Goal: Transaction & Acquisition: Purchase product/service

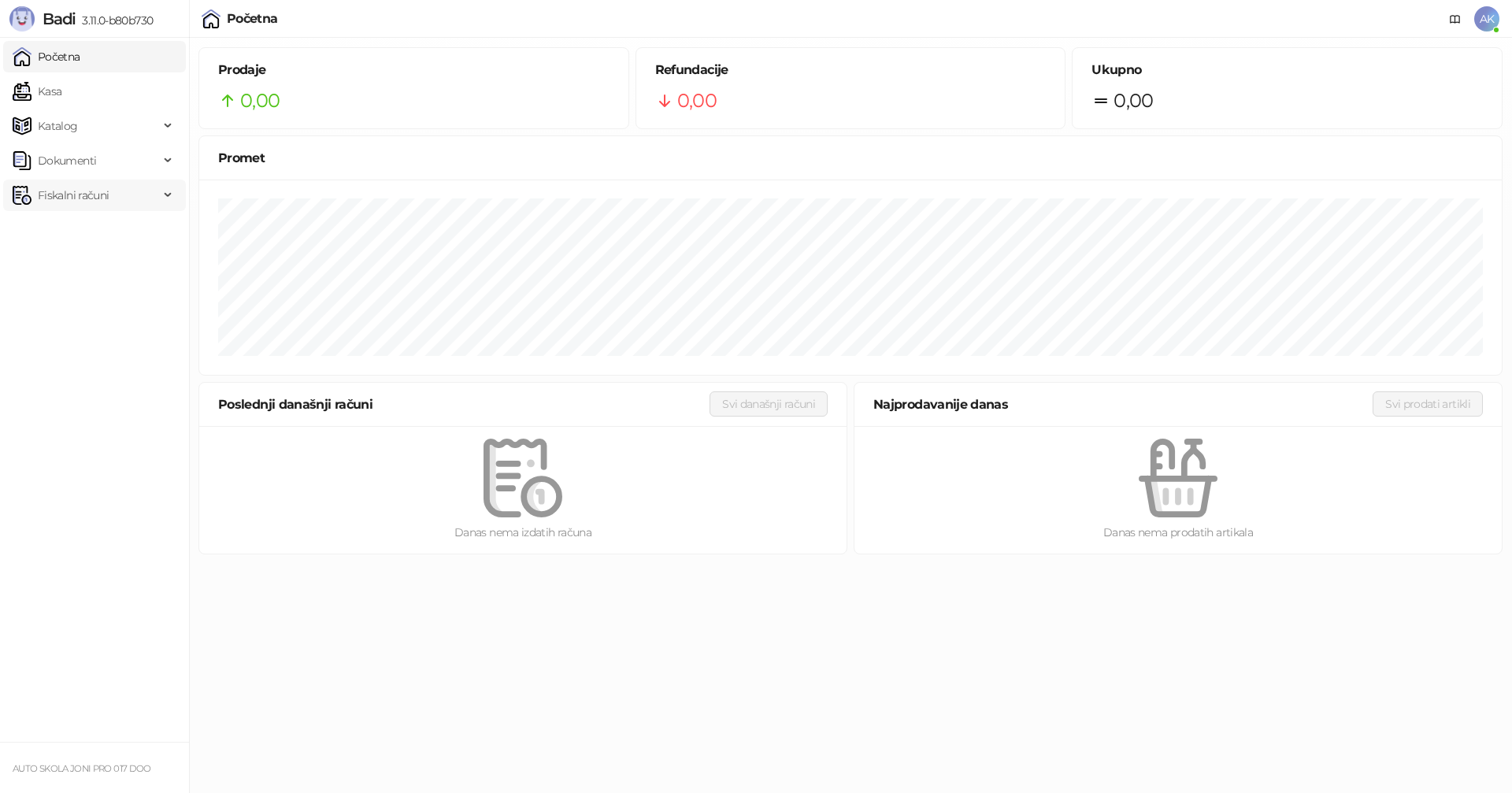
click at [82, 191] on span "Fiskalni računi" at bounding box center [72, 195] width 71 height 32
click at [81, 266] on link "Po danima" at bounding box center [59, 265] width 81 height 32
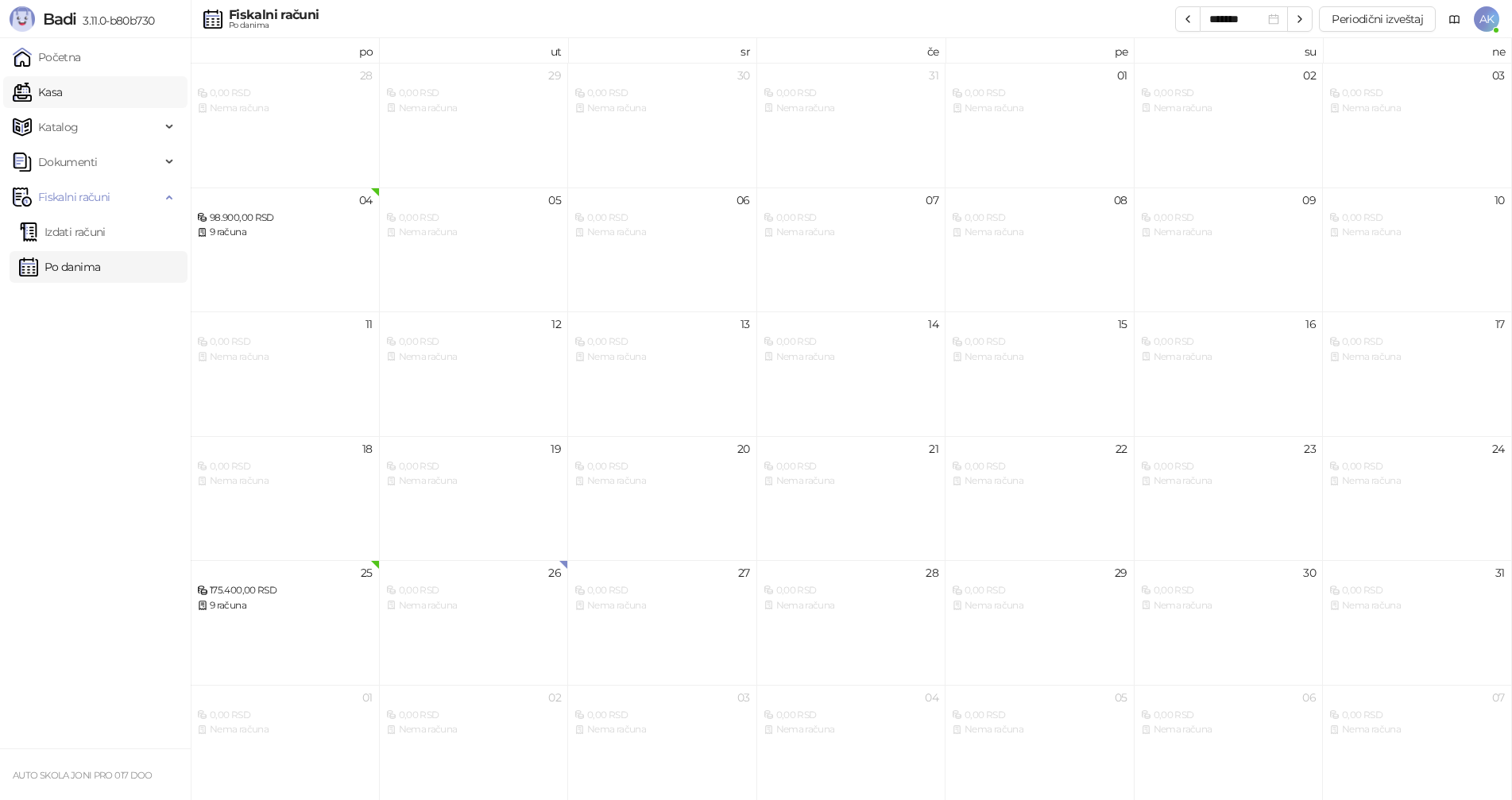
click at [62, 94] on link "Kasa" at bounding box center [37, 92] width 49 height 32
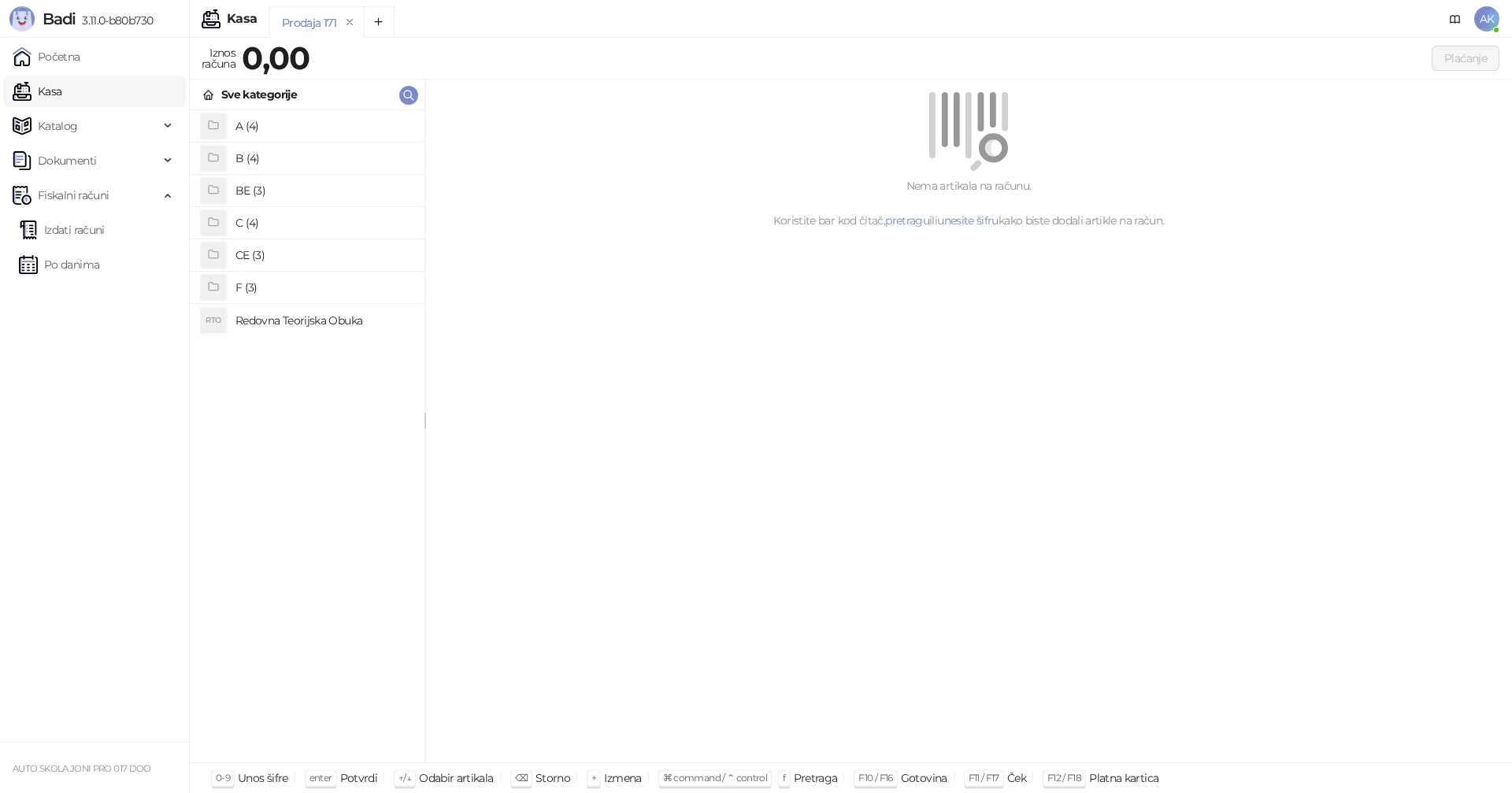
click at [262, 153] on h4 "B (4)" at bounding box center [323, 158] width 177 height 25
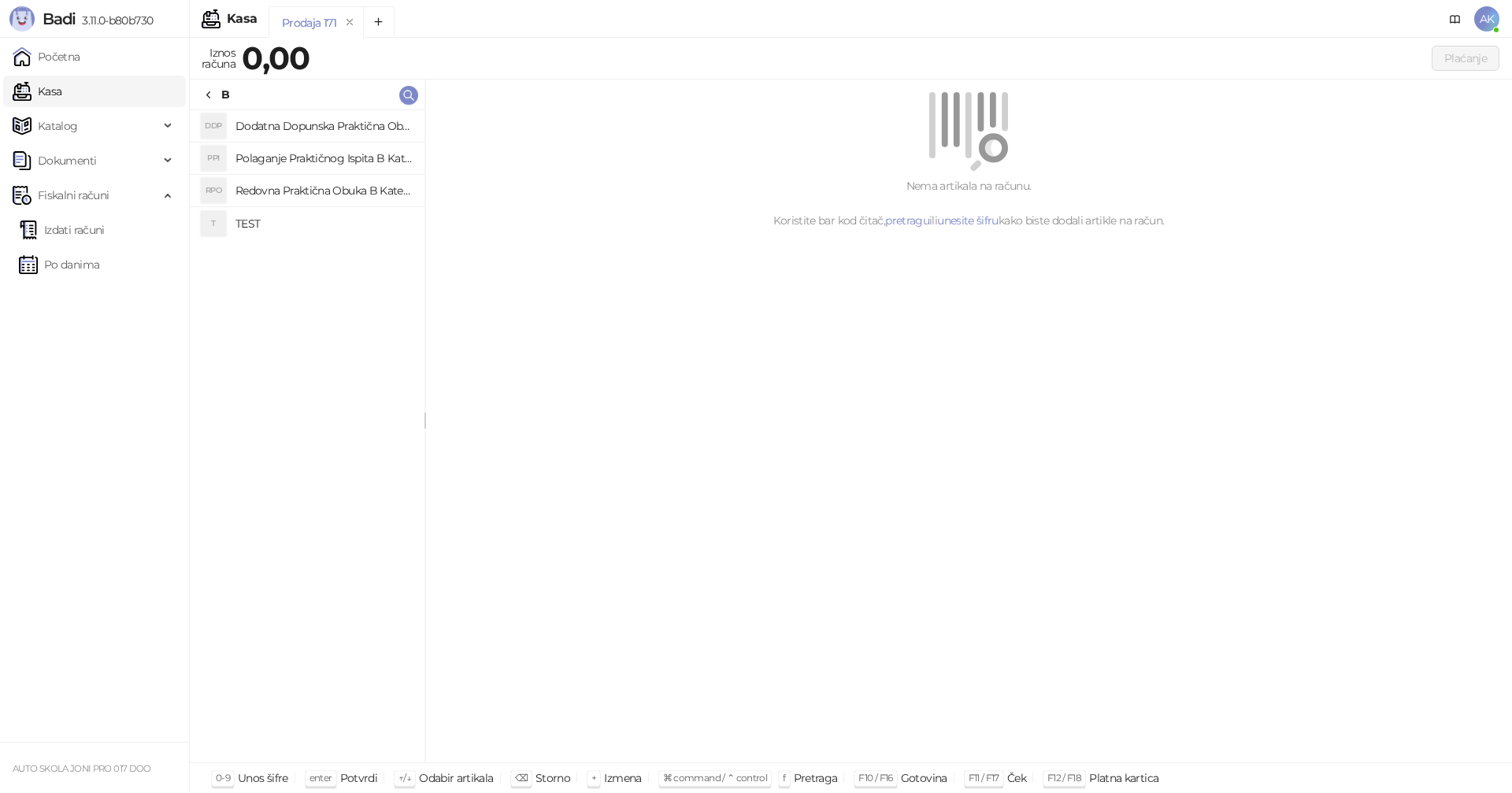
click at [268, 228] on h4 "TEST" at bounding box center [323, 223] width 177 height 25
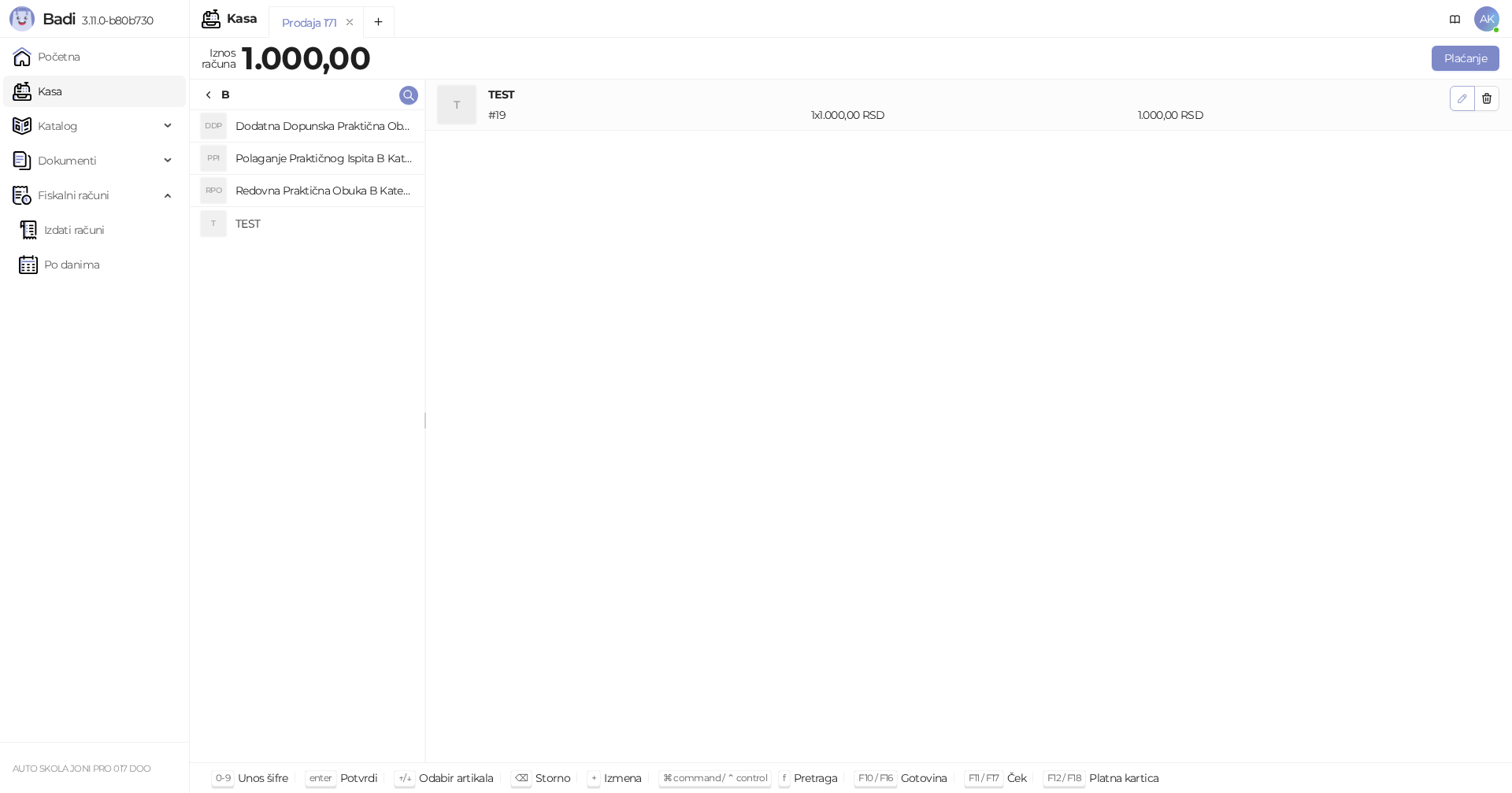
click at [1459, 99] on icon "button" at bounding box center [1463, 99] width 8 height 8
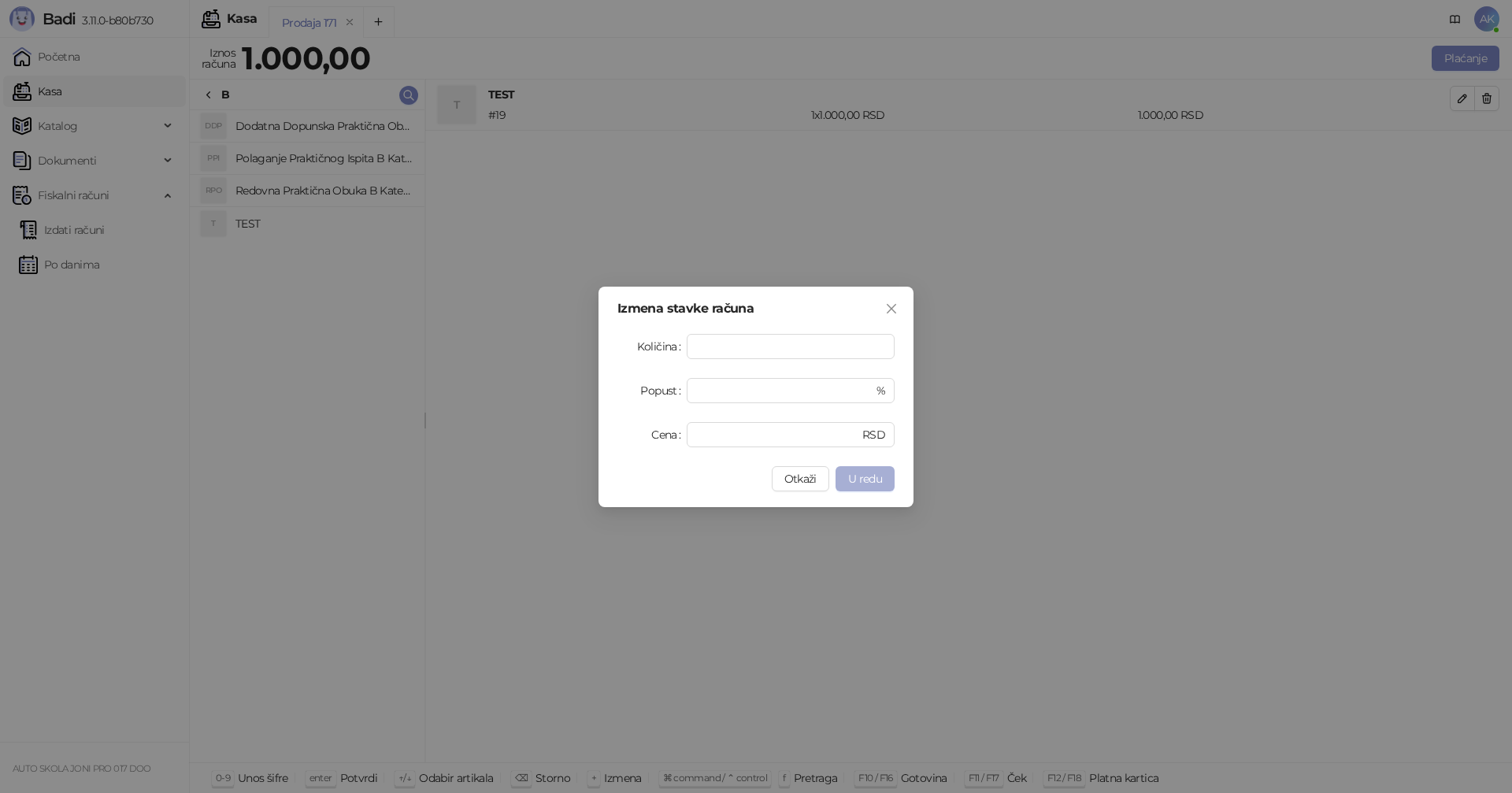
type input "*"
click at [848, 483] on span "U redu" at bounding box center [866, 478] width 34 height 14
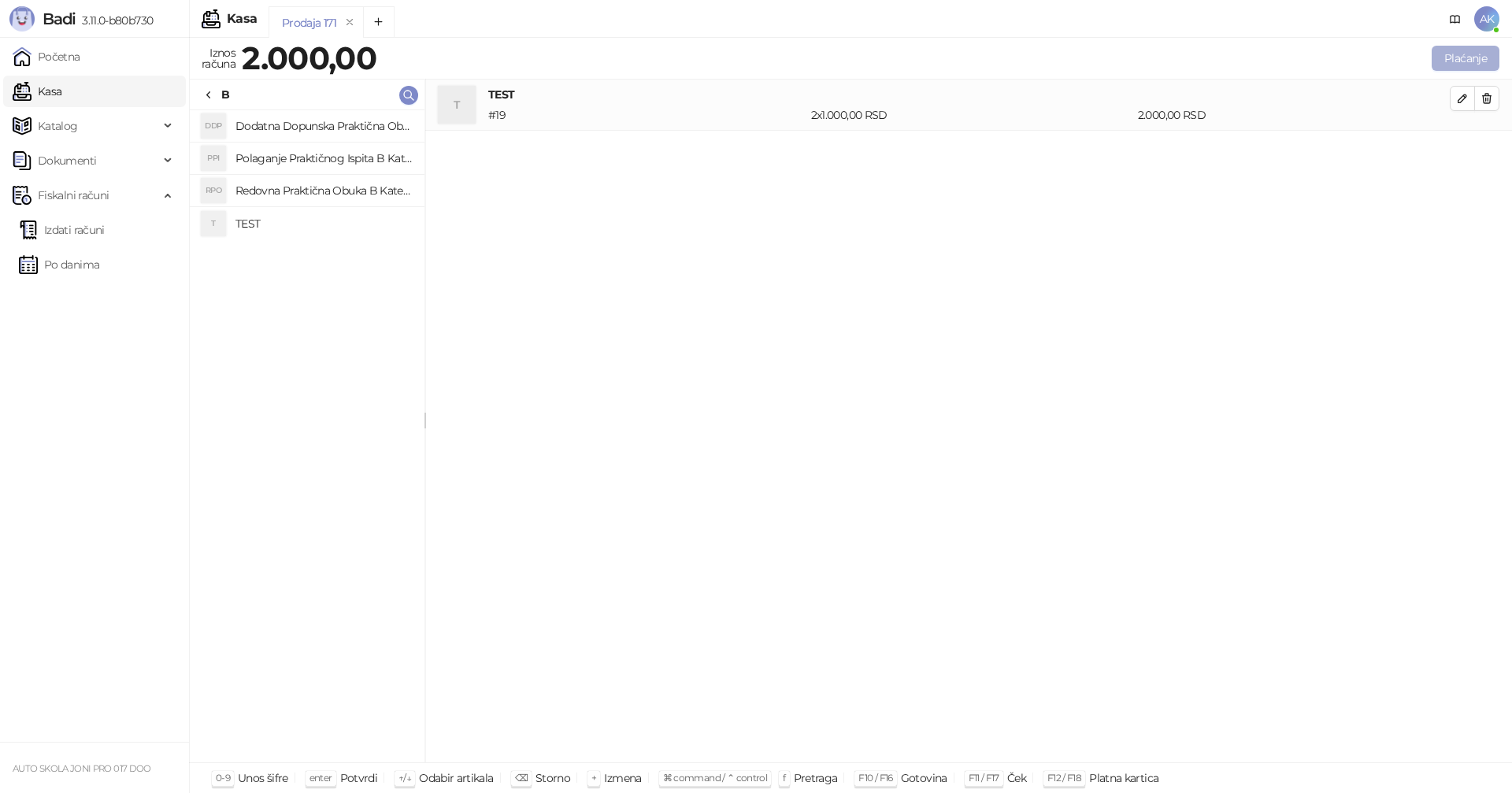
click at [1449, 57] on button "Plaćanje" at bounding box center [1466, 58] width 68 height 25
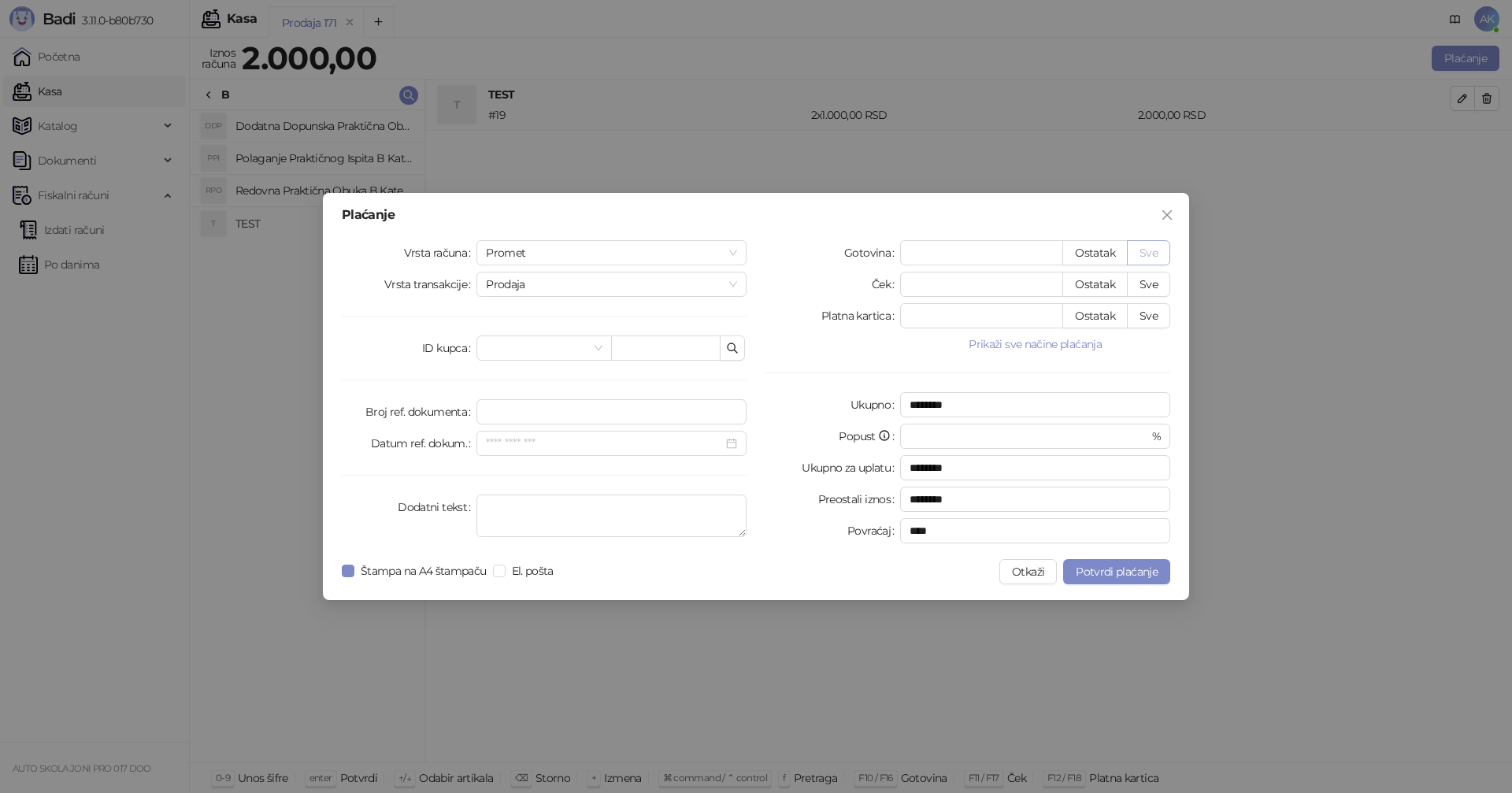
click at [1151, 251] on button "Sve" at bounding box center [1148, 252] width 43 height 25
type input "****"
click at [1122, 572] on span "Potvrdi plaćanje" at bounding box center [1116, 572] width 82 height 14
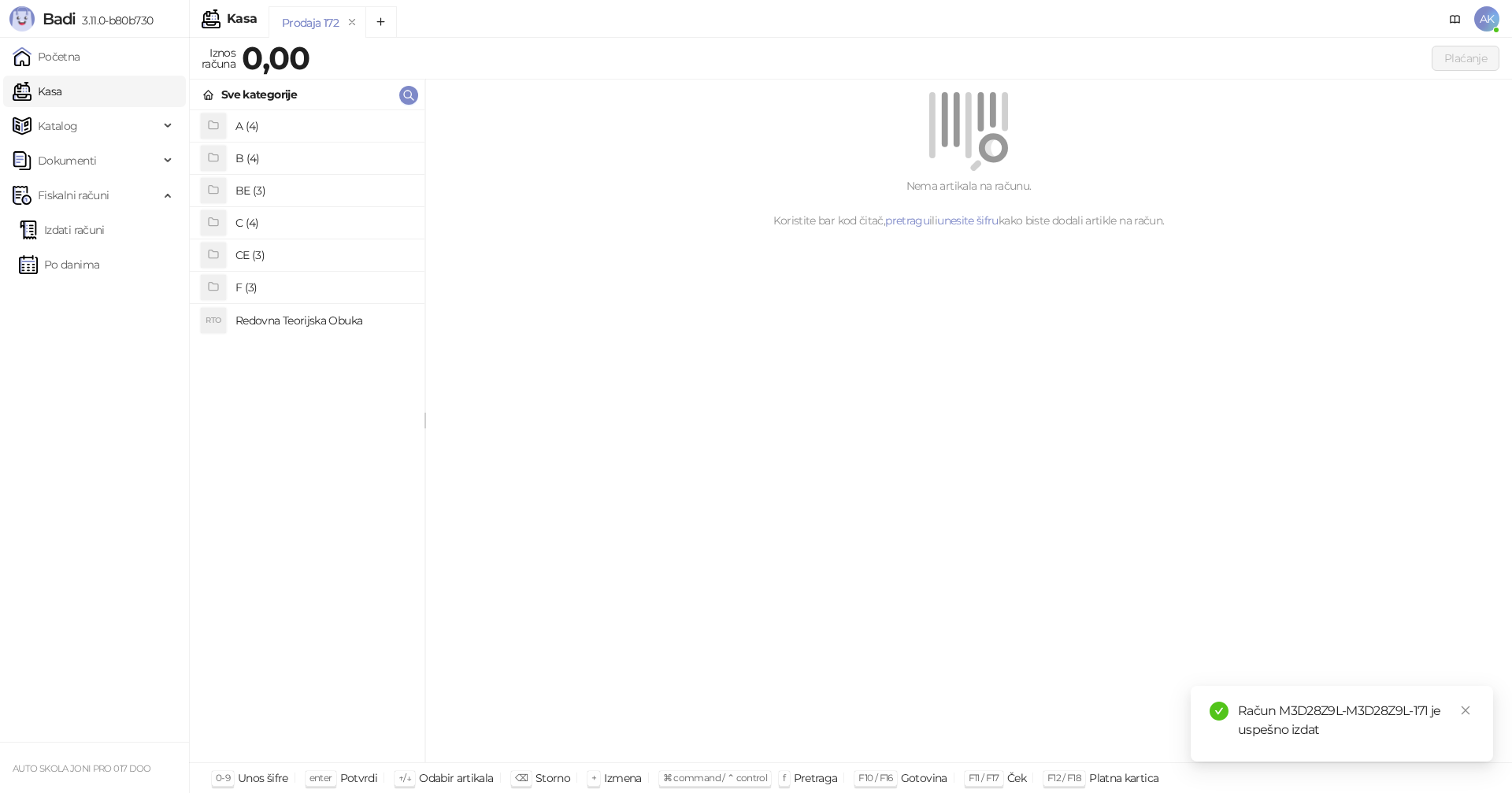
click at [259, 157] on h4 "B (4)" at bounding box center [323, 158] width 177 height 25
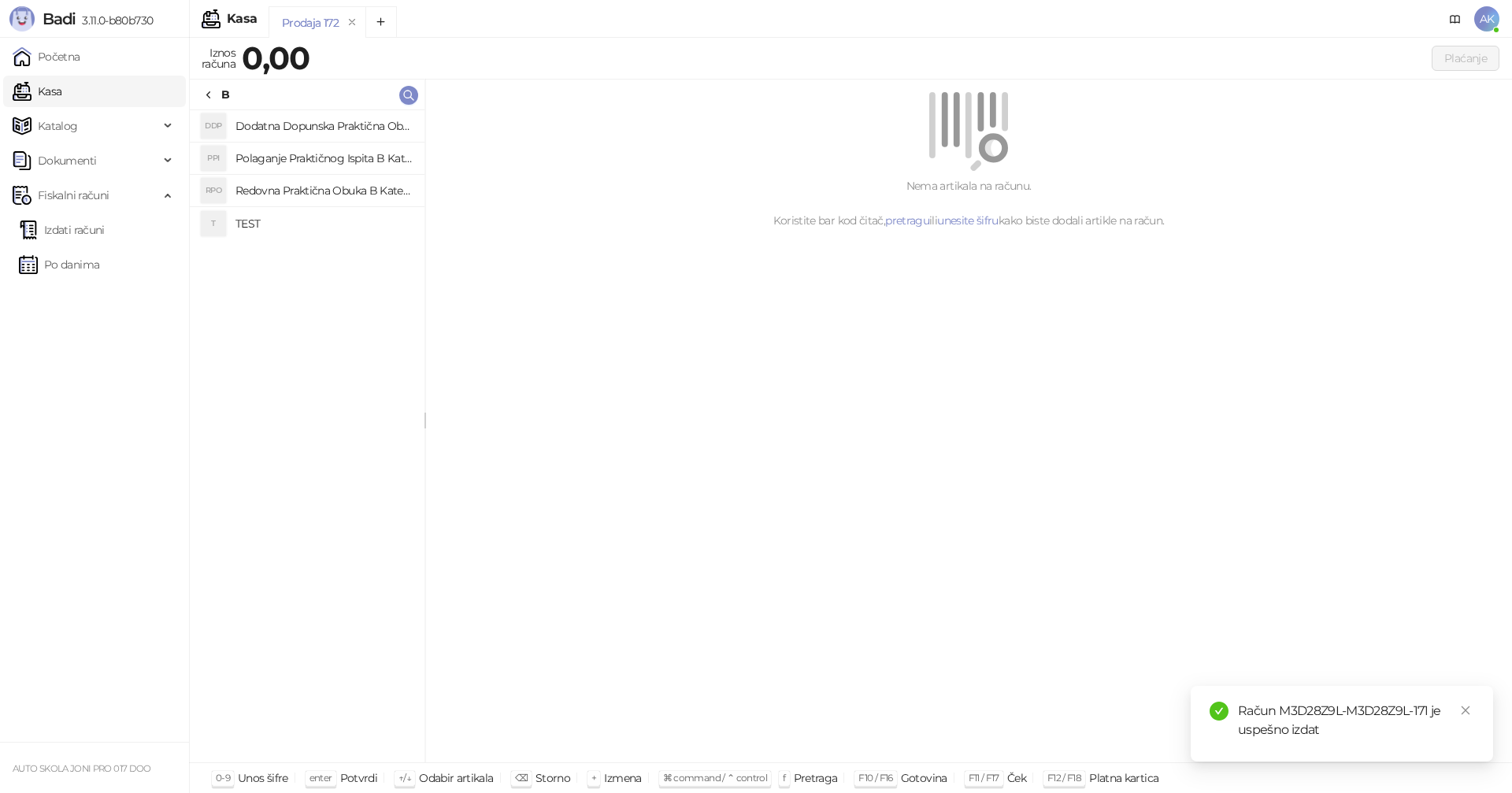
click at [253, 222] on h4 "TEST" at bounding box center [323, 223] width 177 height 25
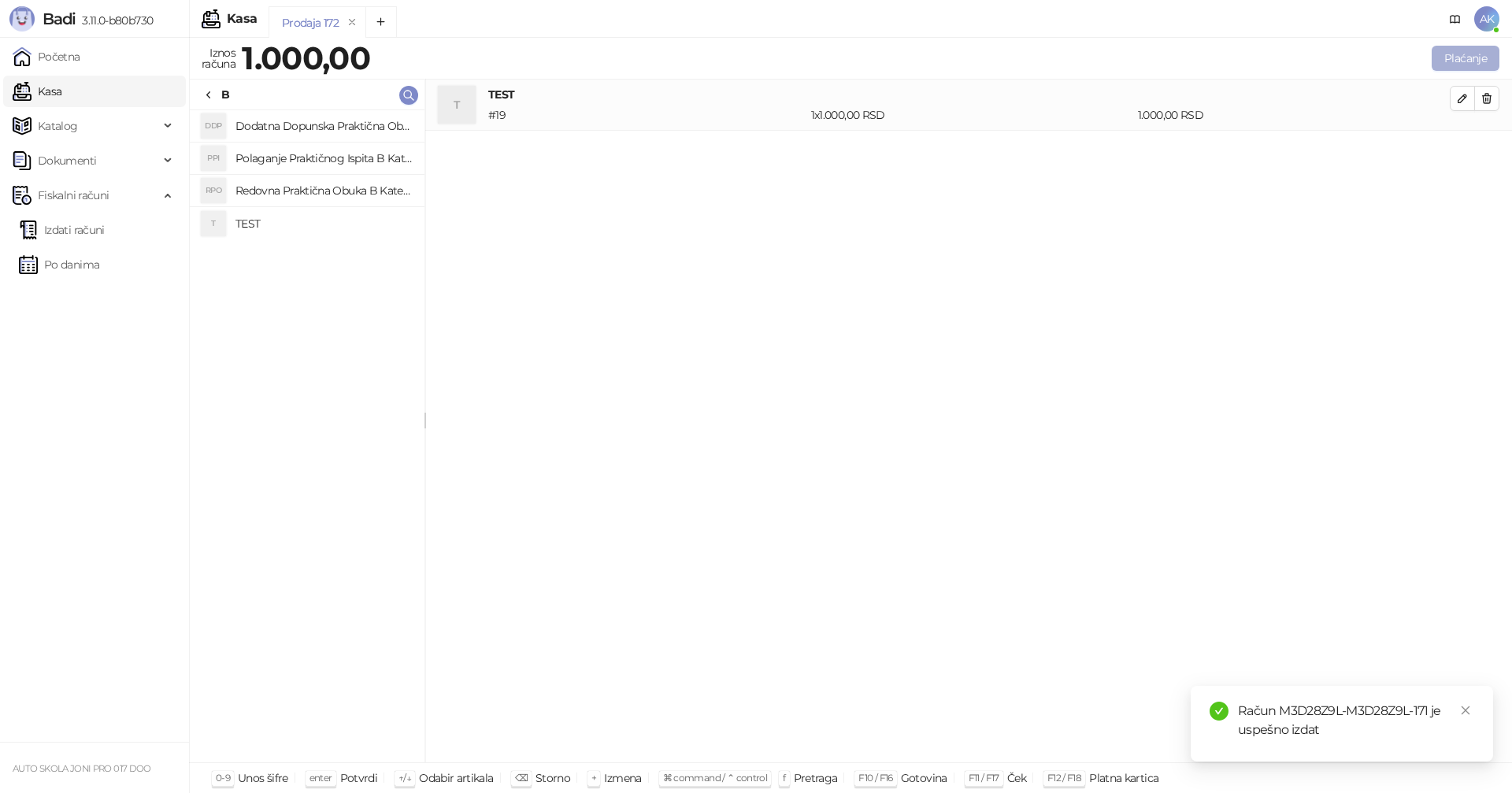
click at [1446, 56] on button "Plaćanje" at bounding box center [1466, 58] width 68 height 25
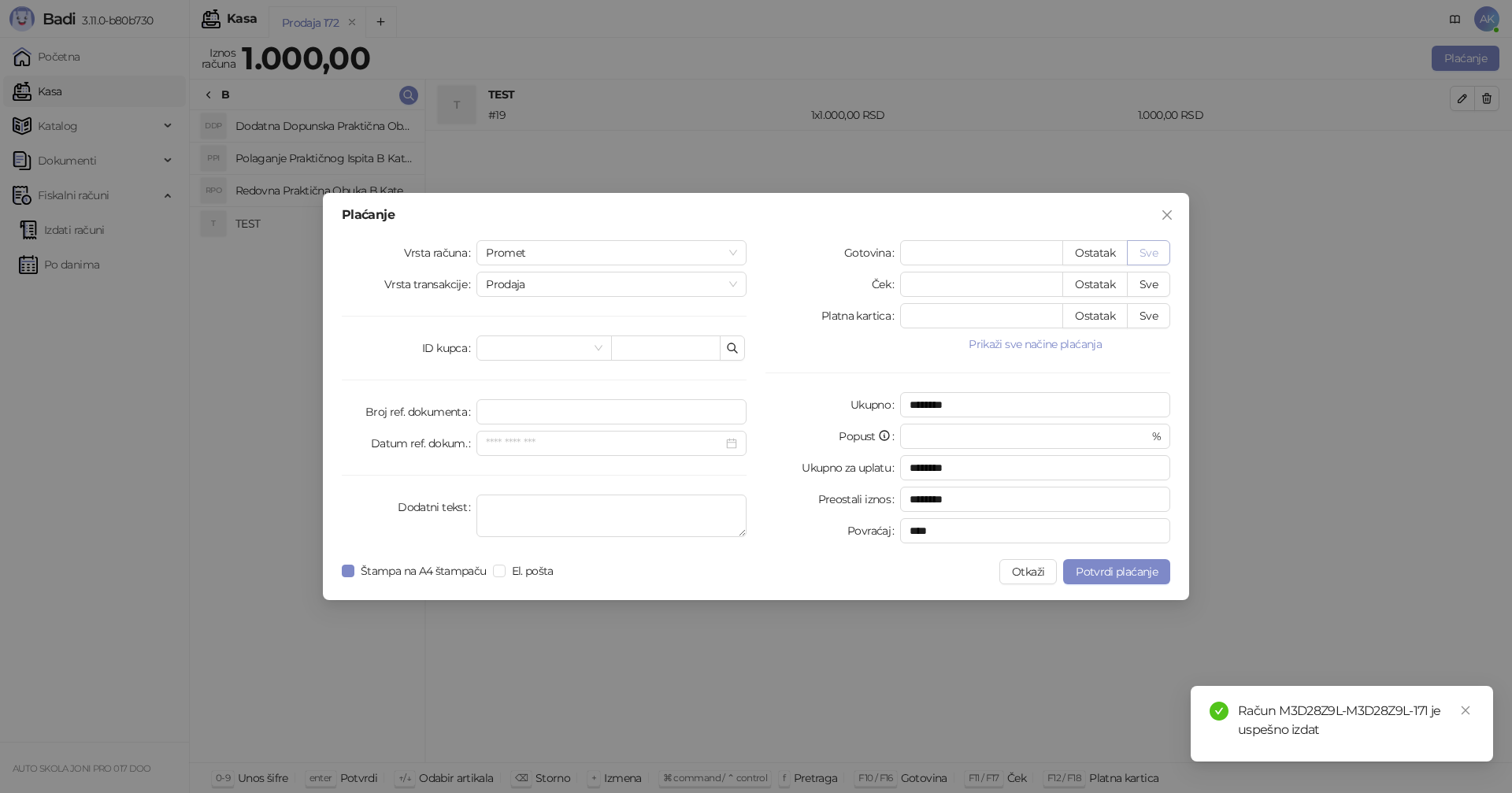
click at [1154, 251] on button "Sve" at bounding box center [1148, 252] width 43 height 25
type input "****"
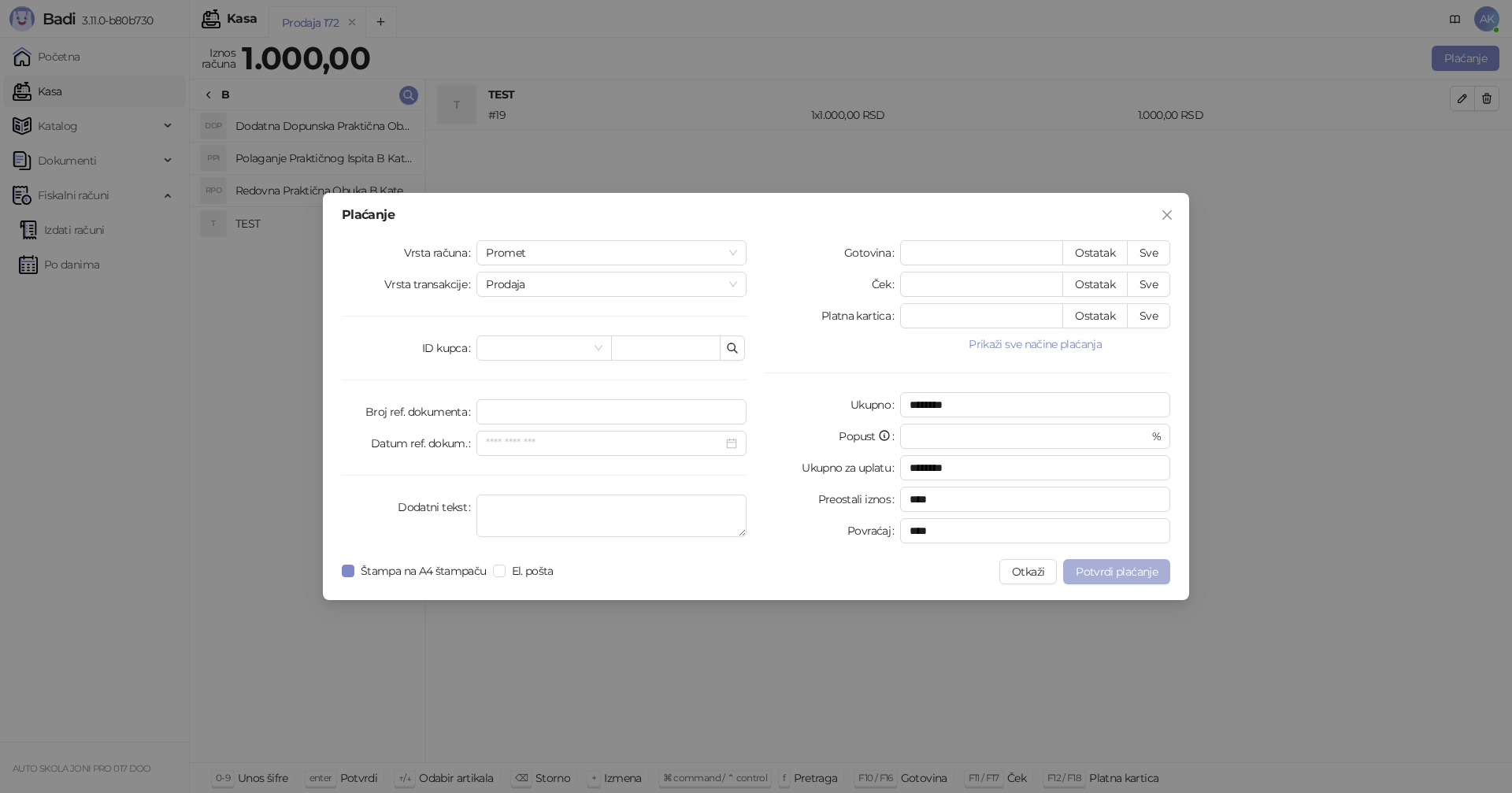
click at [1098, 567] on span "Potvrdi plaćanje" at bounding box center [1116, 572] width 82 height 14
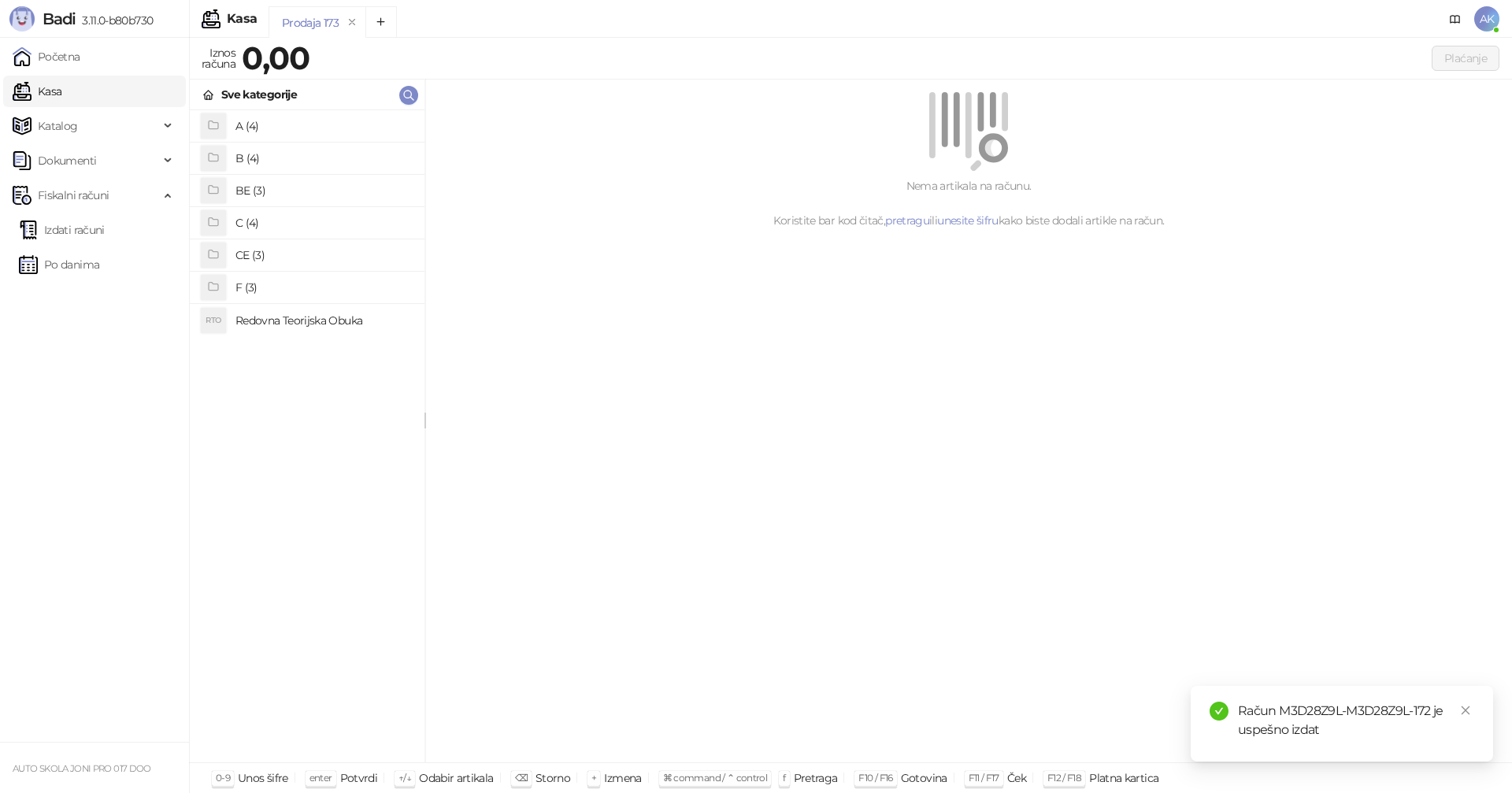
click at [278, 155] on h4 "B (4)" at bounding box center [323, 158] width 177 height 25
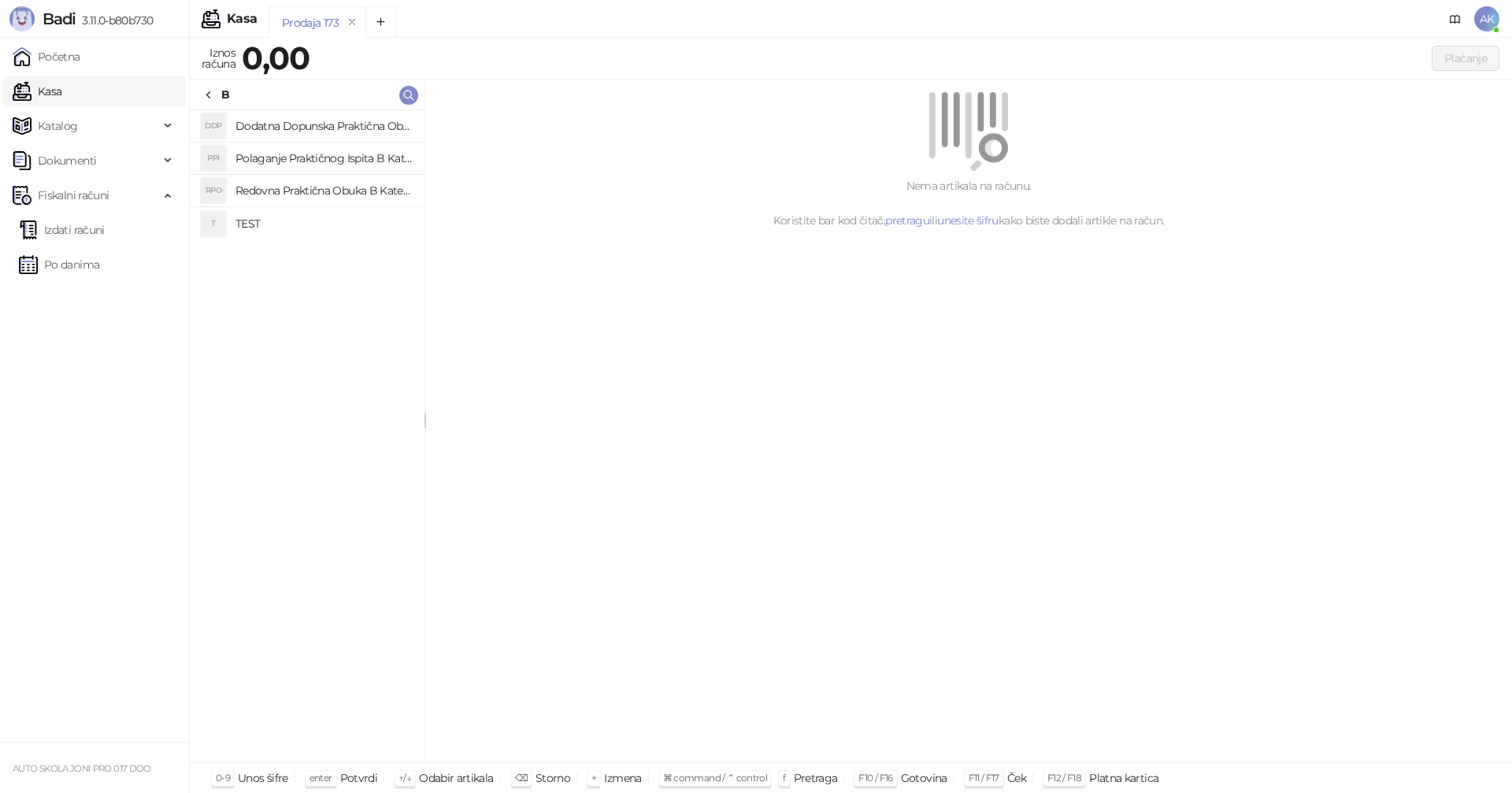
click at [211, 94] on icon at bounding box center [208, 94] width 12 height 12
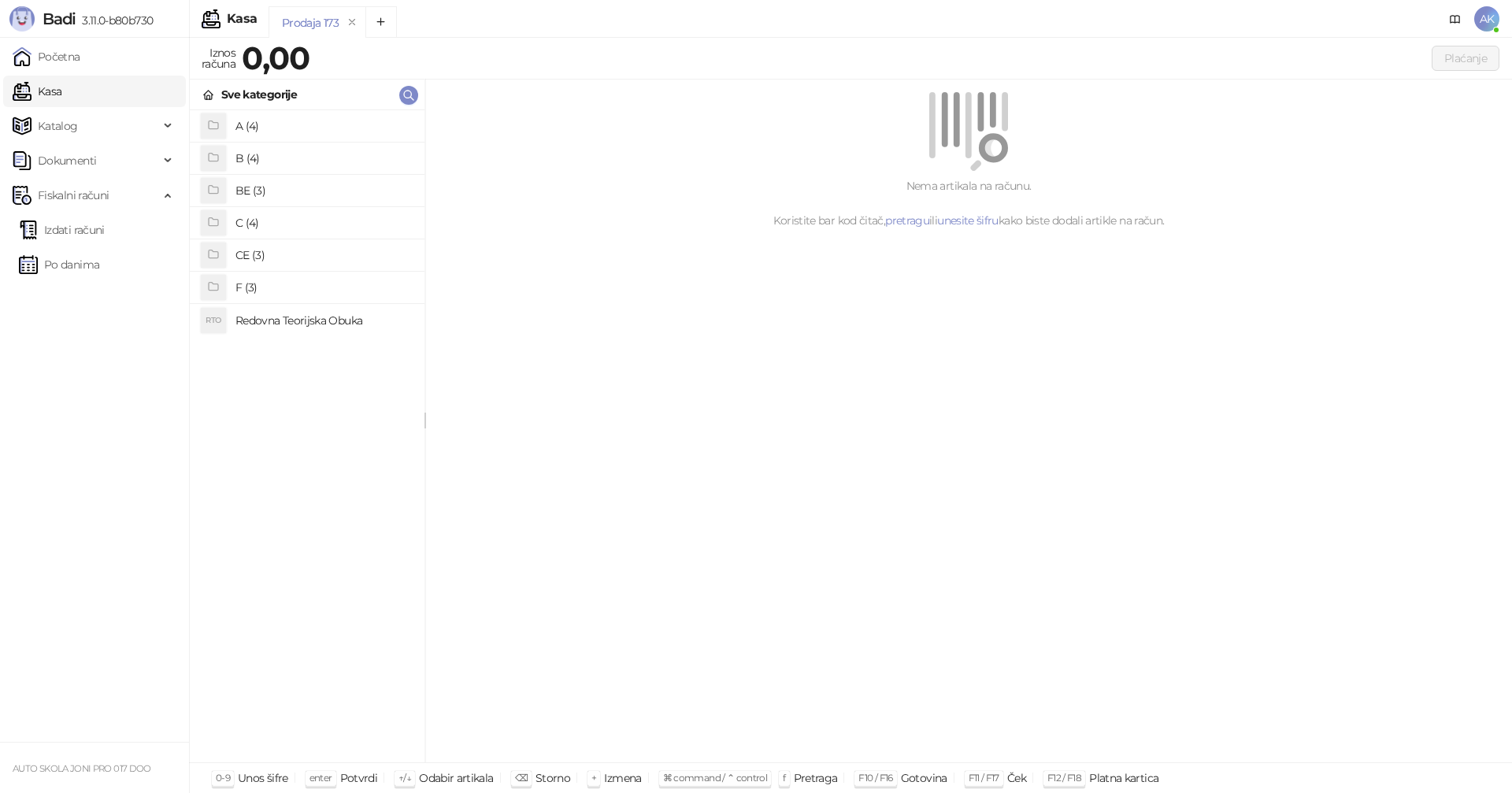
click at [309, 313] on h4 "Redovna Teorijska Obuka" at bounding box center [323, 320] width 177 height 25
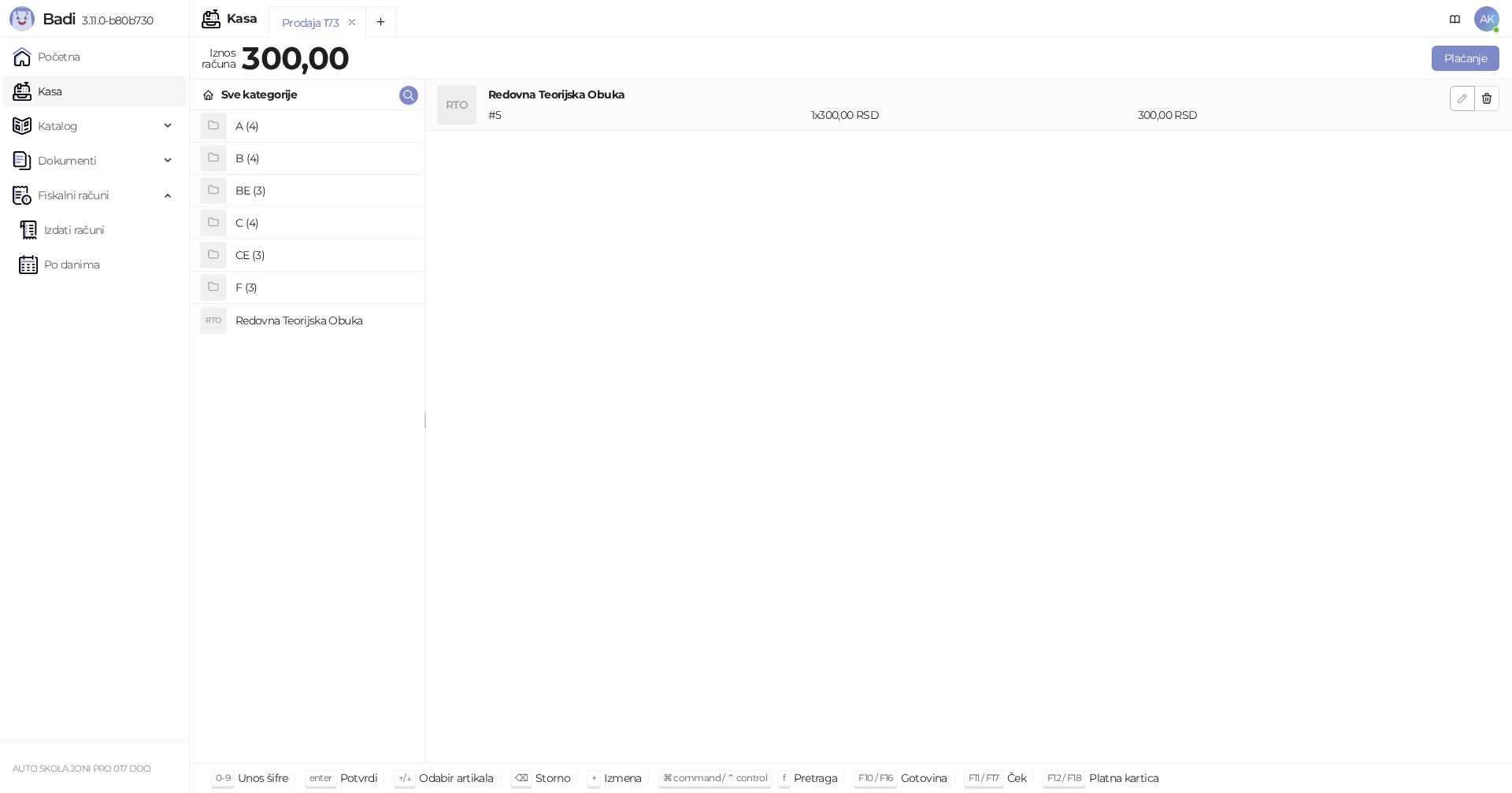
click at [1466, 97] on icon "button" at bounding box center [1463, 99] width 8 height 8
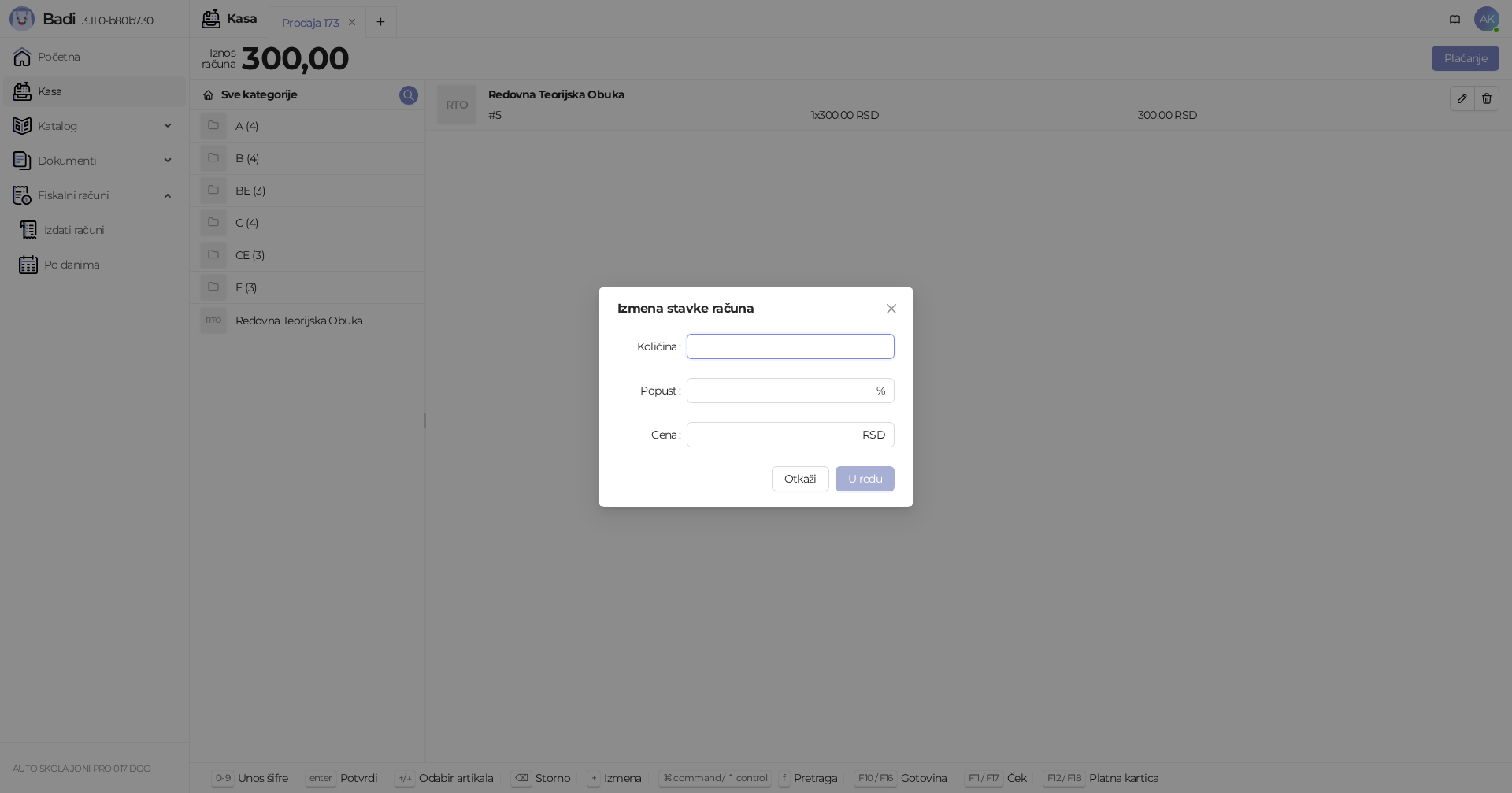
type input "**"
click at [861, 483] on span "U redu" at bounding box center [866, 478] width 34 height 14
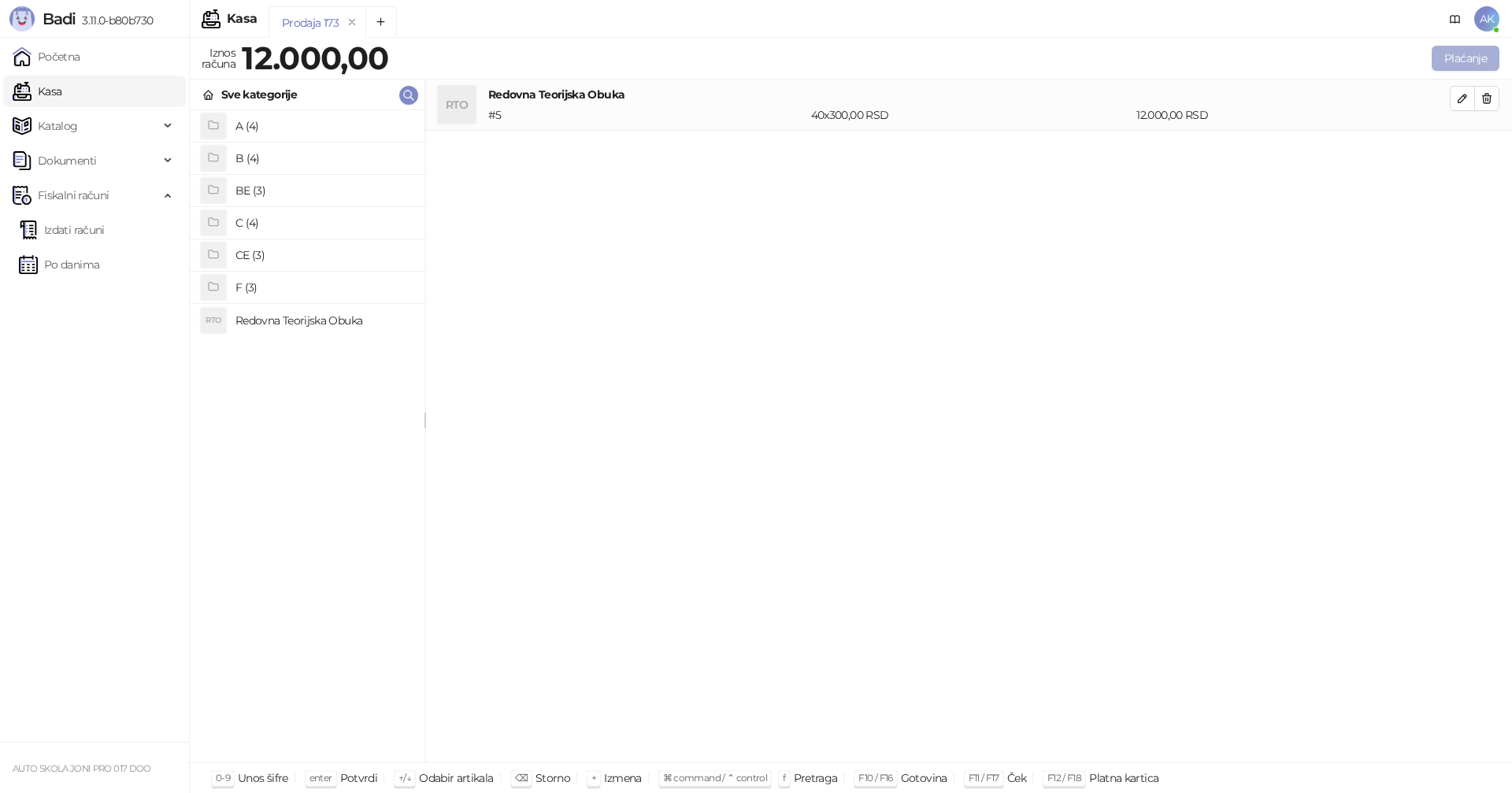
click at [1453, 61] on button "Plaćanje" at bounding box center [1466, 58] width 68 height 25
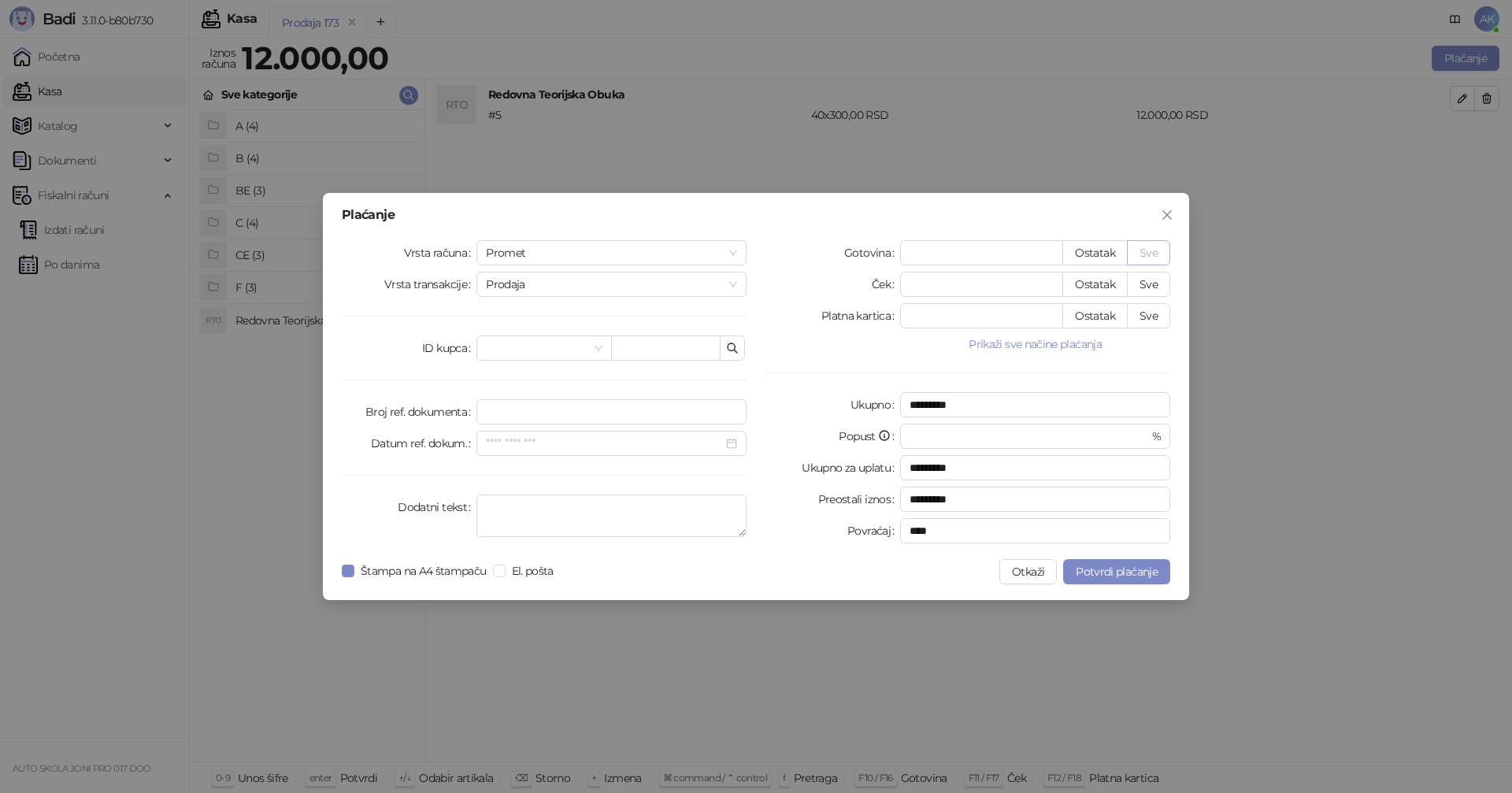
click at [1162, 249] on button "Sve" at bounding box center [1148, 252] width 43 height 25
type input "*****"
type input "****"
click at [1111, 575] on span "Potvrdi plaćanje" at bounding box center [1116, 572] width 82 height 14
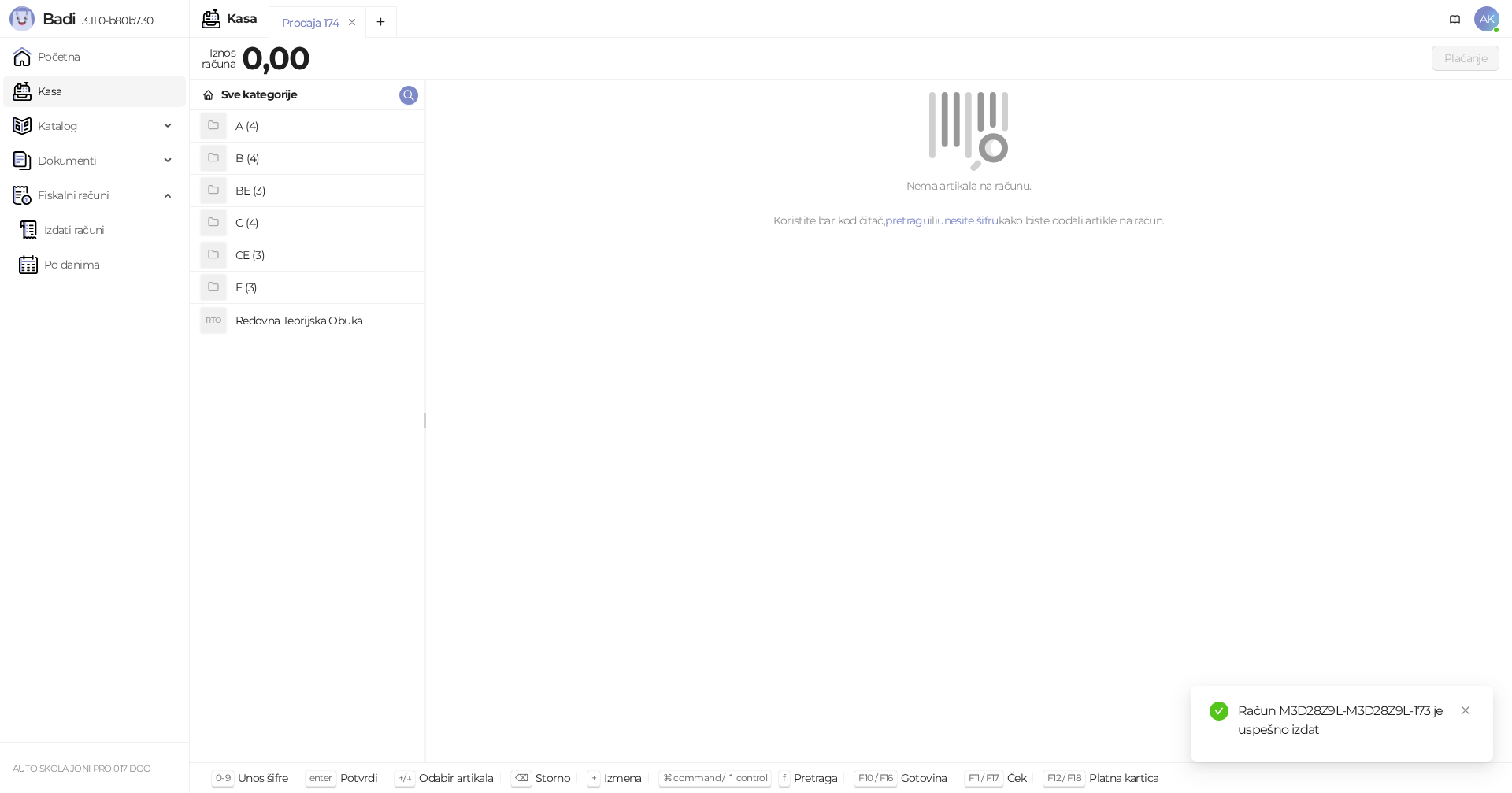
click at [277, 157] on h4 "B (4)" at bounding box center [323, 158] width 177 height 25
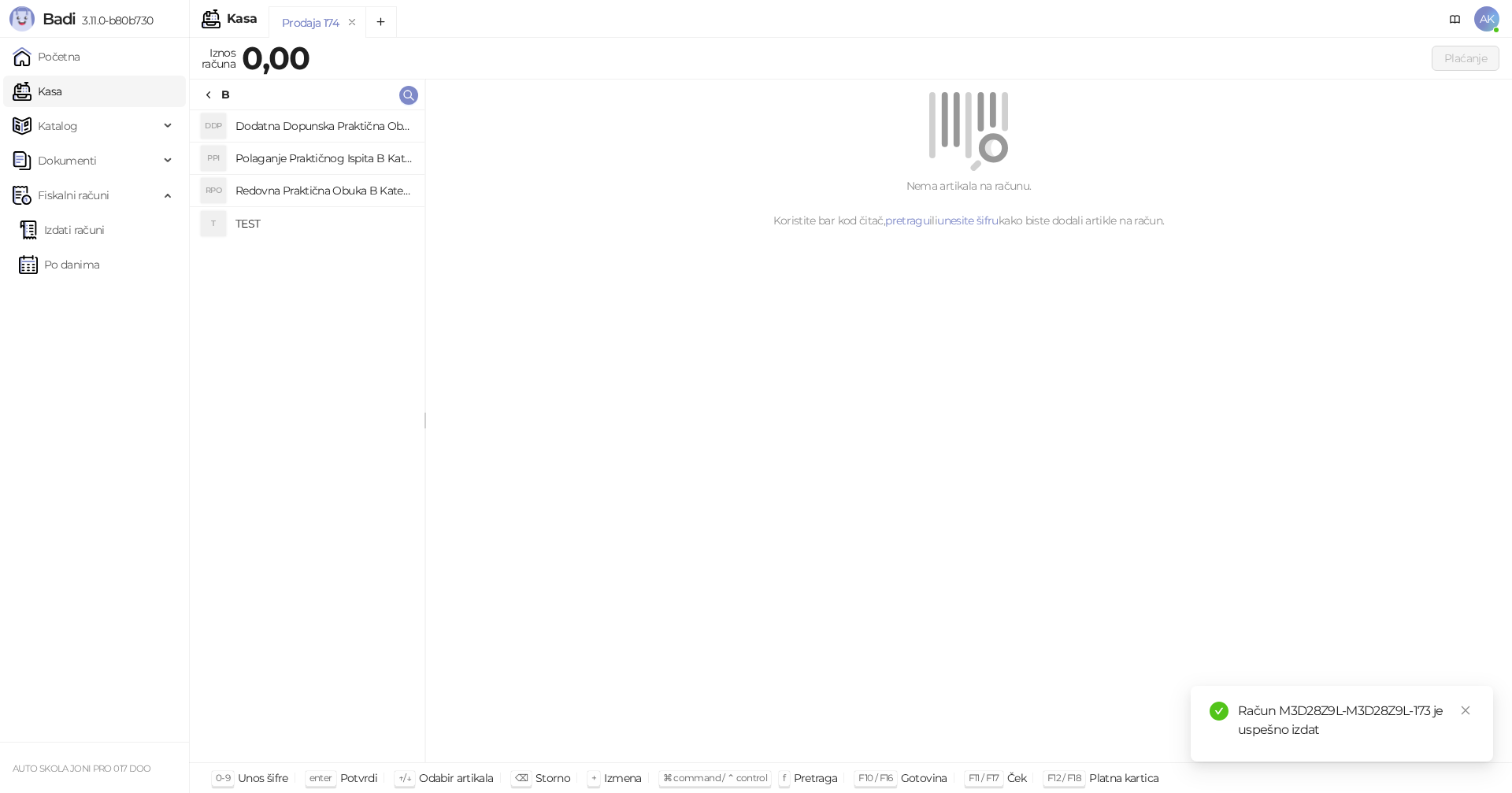
click at [215, 91] on div "B" at bounding box center [216, 94] width 27 height 17
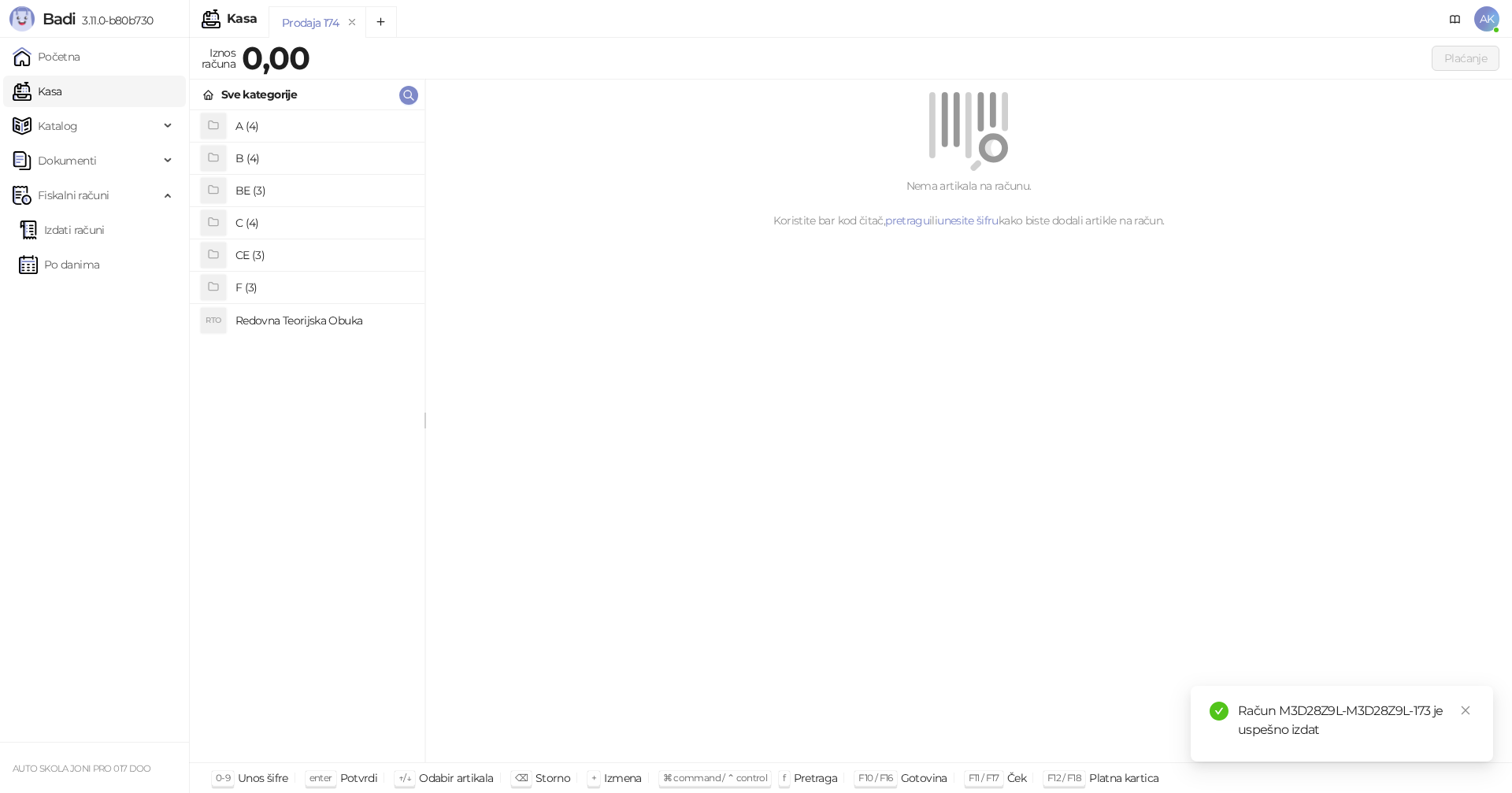
click at [288, 313] on h4 "Redovna Teorijska Obuka" at bounding box center [323, 320] width 177 height 25
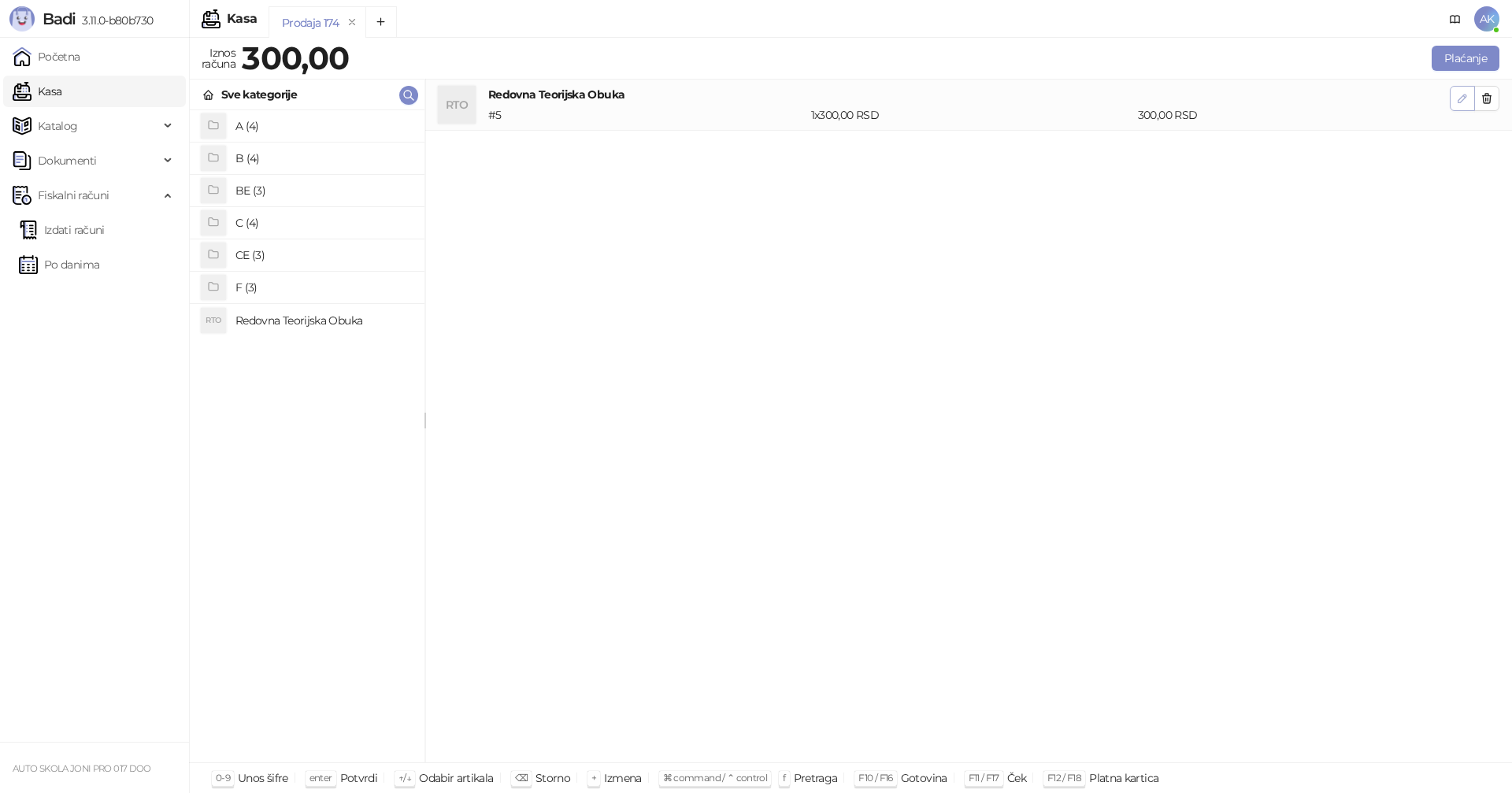
click at [1462, 100] on icon "button" at bounding box center [1462, 98] width 12 height 12
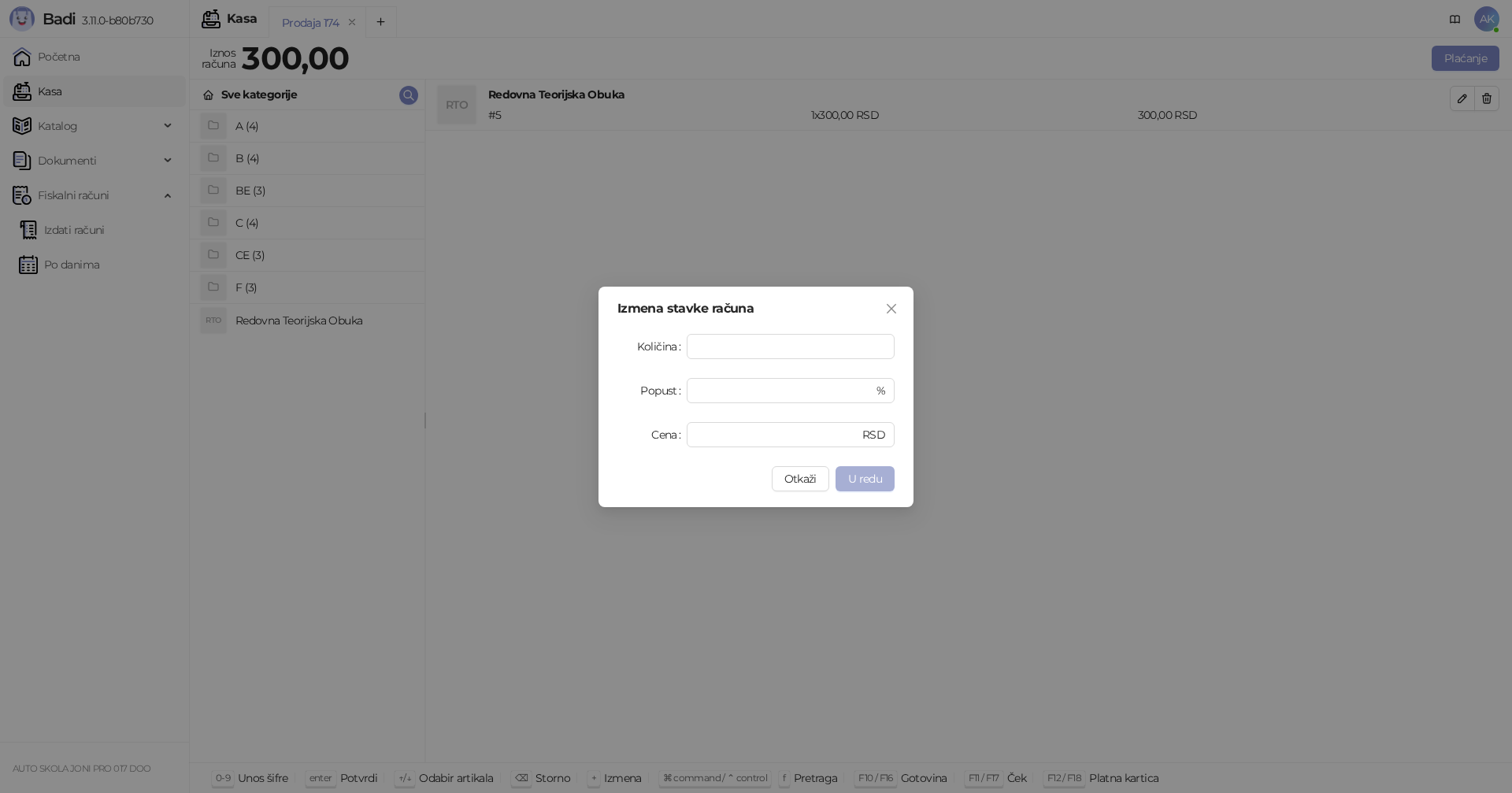
type input "*"
click at [880, 478] on span "U redu" at bounding box center [866, 478] width 34 height 14
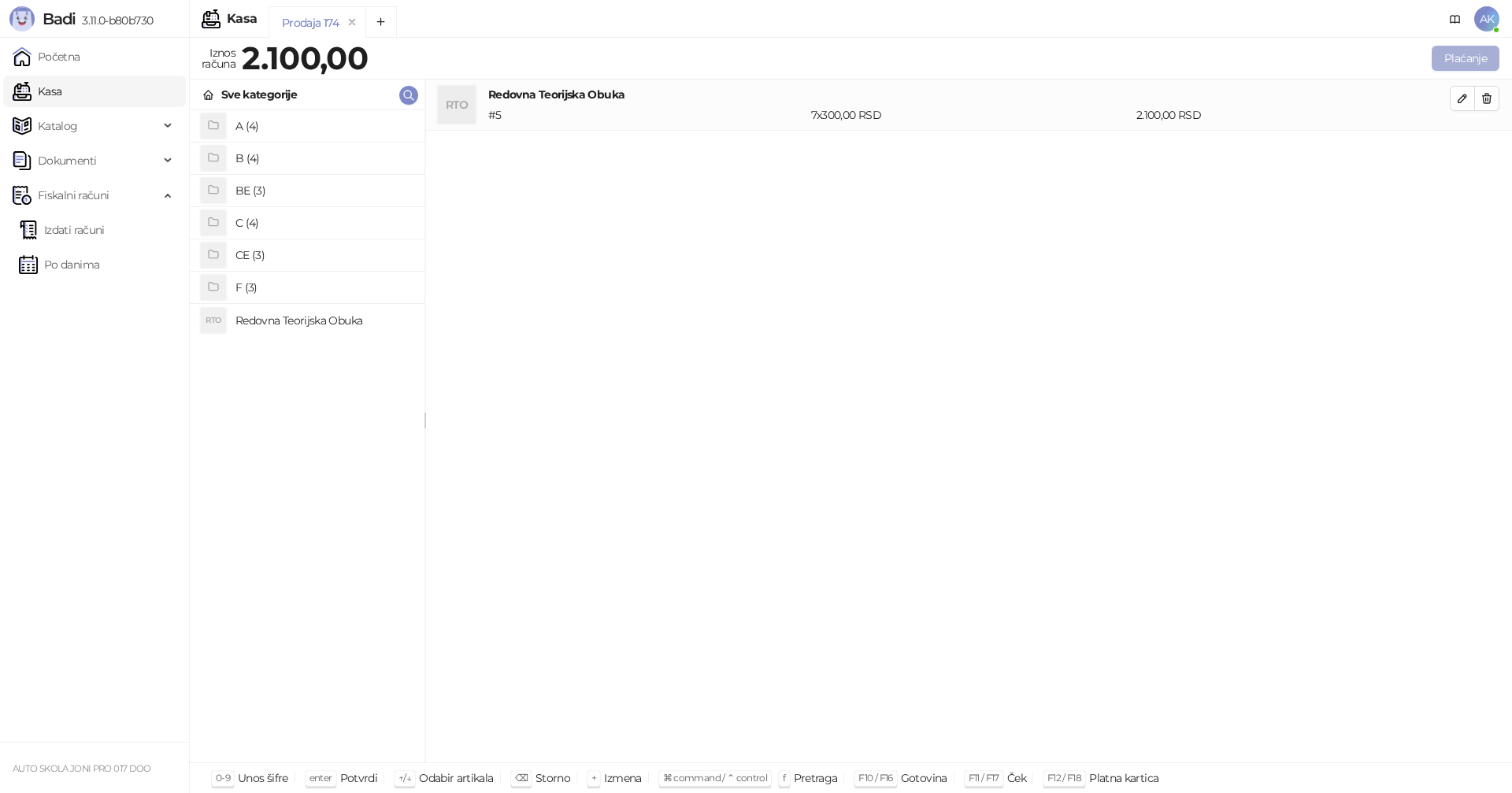
click at [1463, 55] on button "Plaćanje" at bounding box center [1466, 58] width 68 height 25
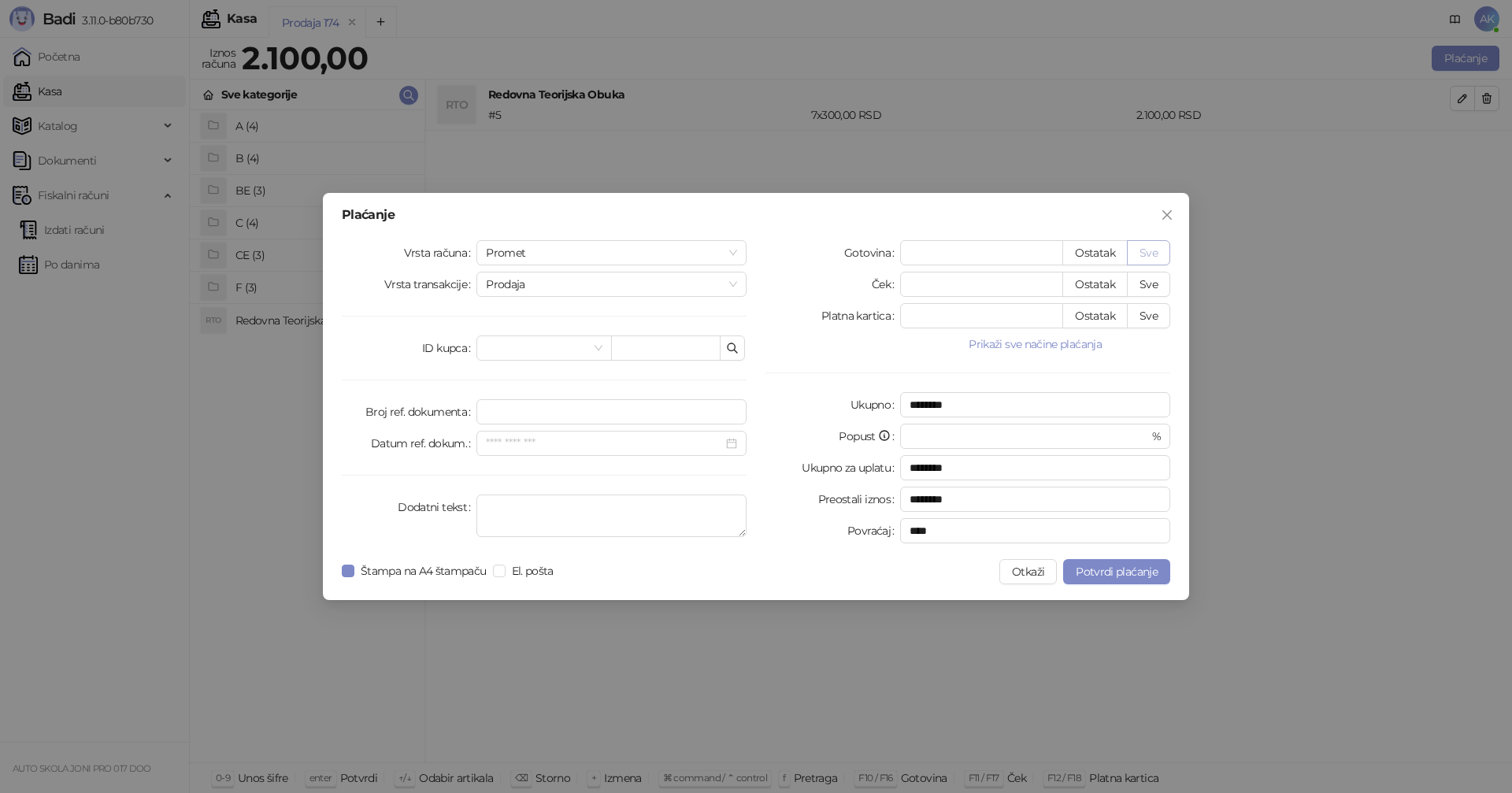
click at [1152, 251] on button "Sve" at bounding box center [1148, 252] width 43 height 25
type input "****"
click at [1123, 568] on span "Potvrdi plaćanje" at bounding box center [1116, 572] width 82 height 14
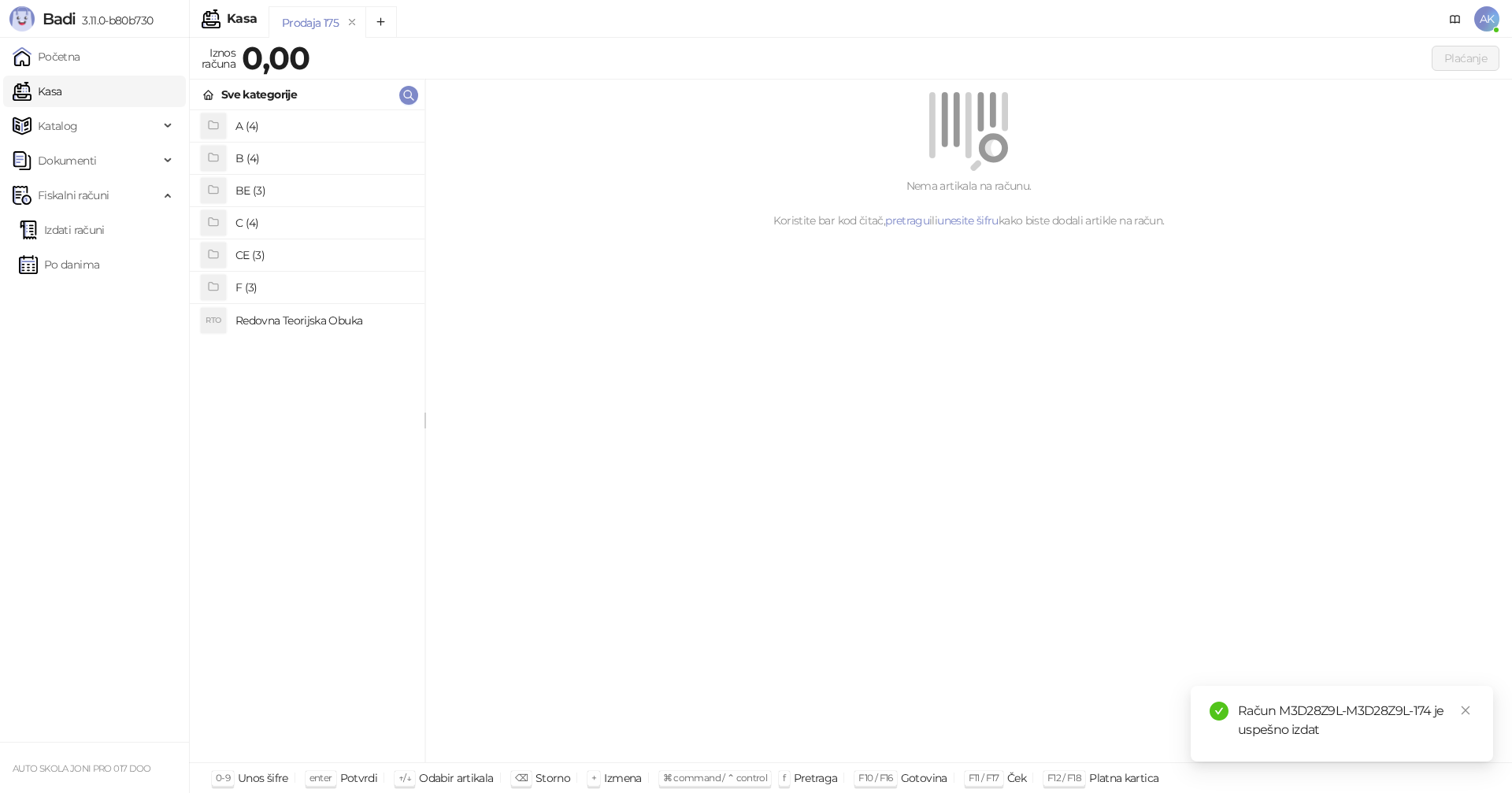
click at [291, 318] on h4 "Redovna Teorijska Obuka" at bounding box center [323, 320] width 177 height 25
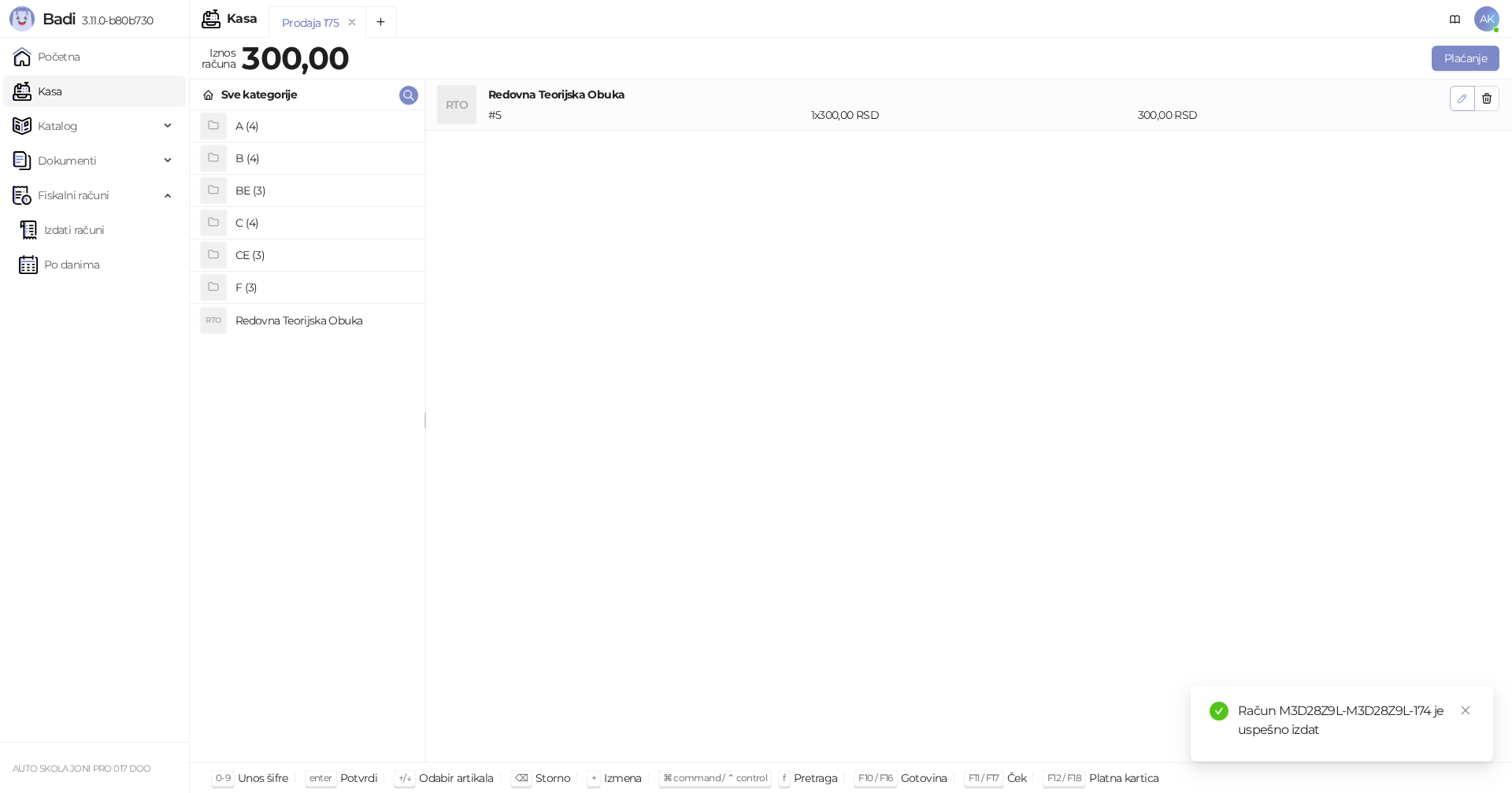
click at [1462, 96] on icon "button" at bounding box center [1462, 98] width 12 height 12
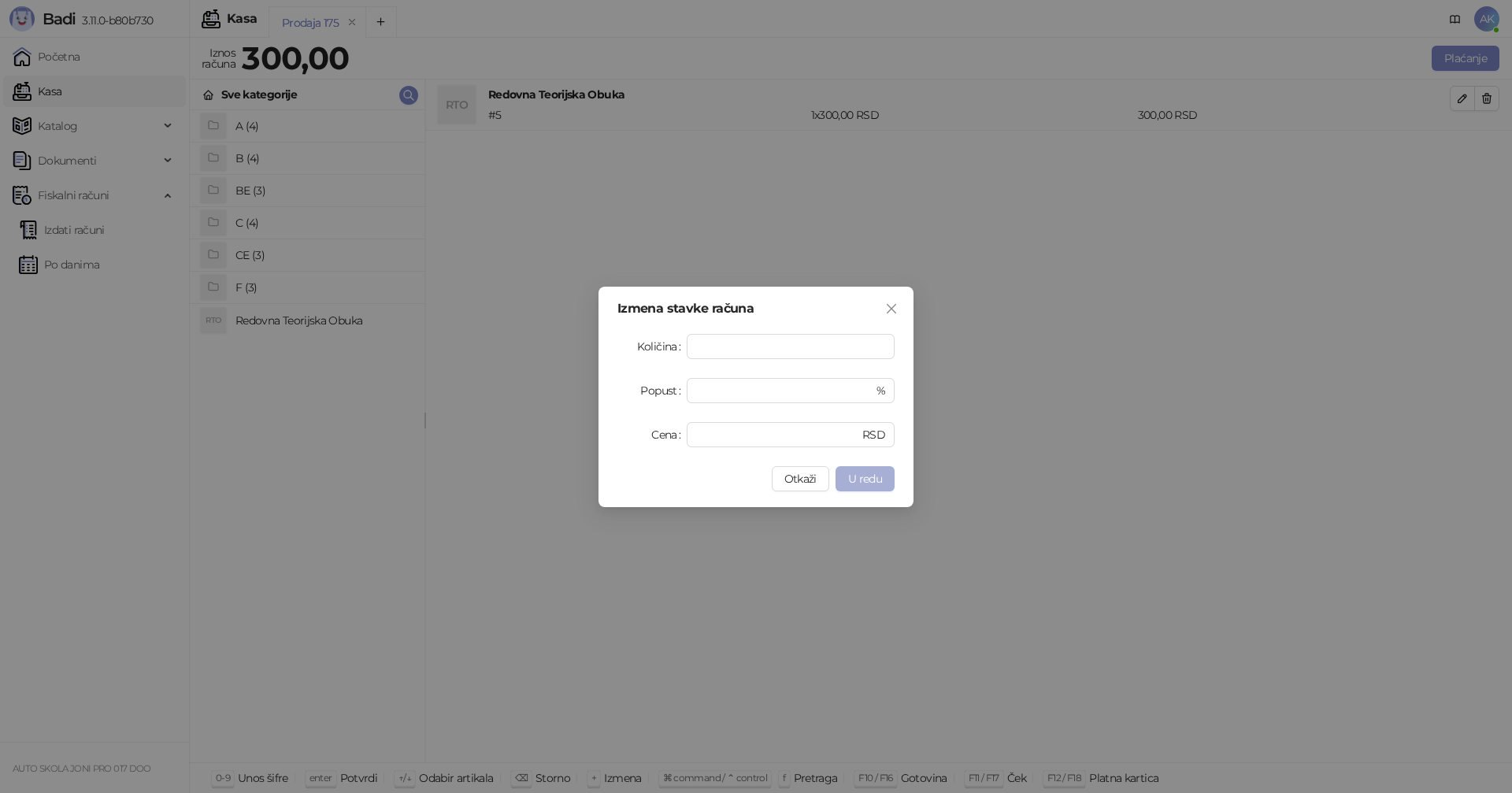
type input "**"
click at [861, 483] on span "U redu" at bounding box center [866, 478] width 34 height 14
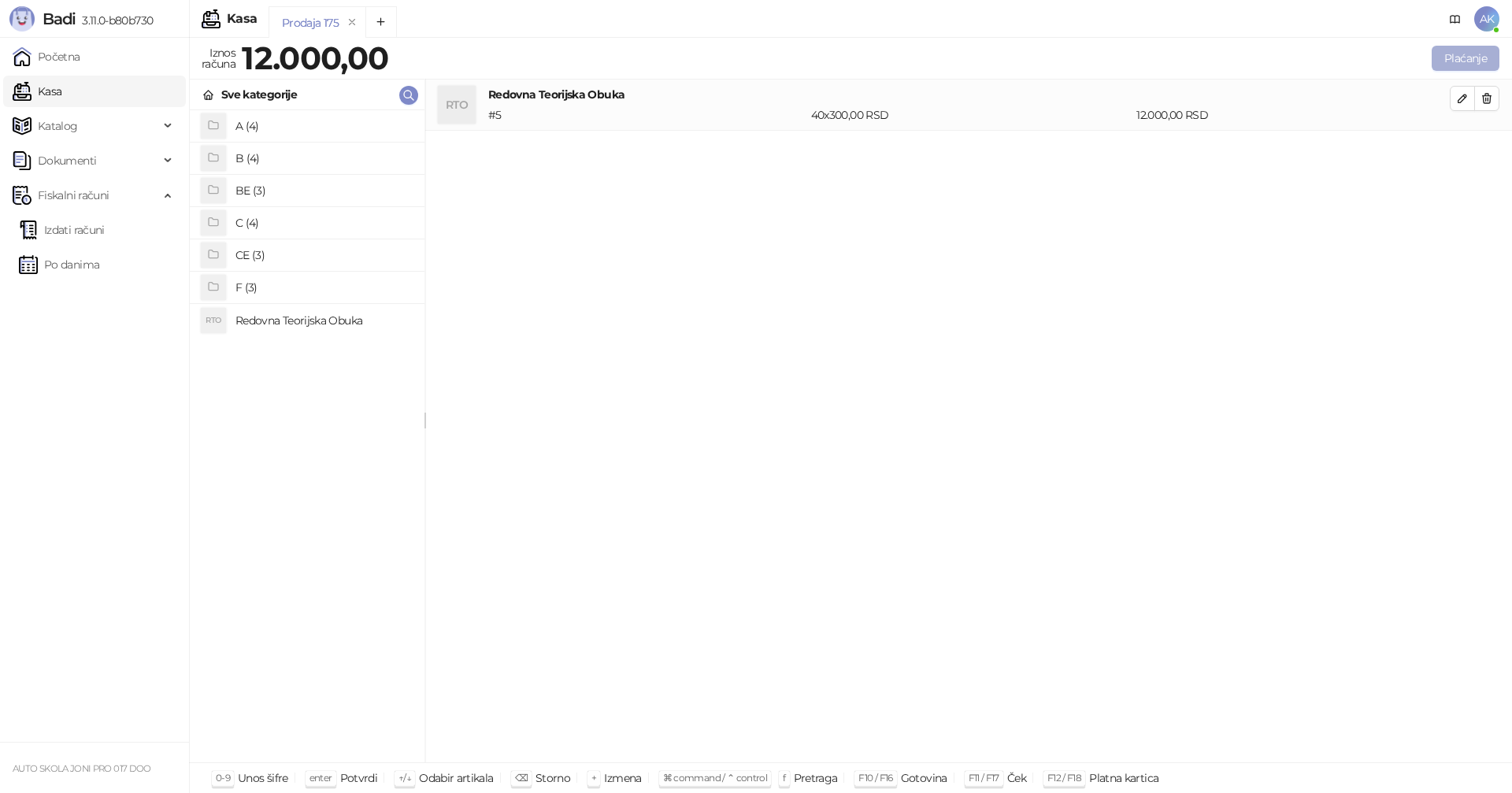
click at [1461, 60] on button "Plaćanje" at bounding box center [1466, 58] width 68 height 25
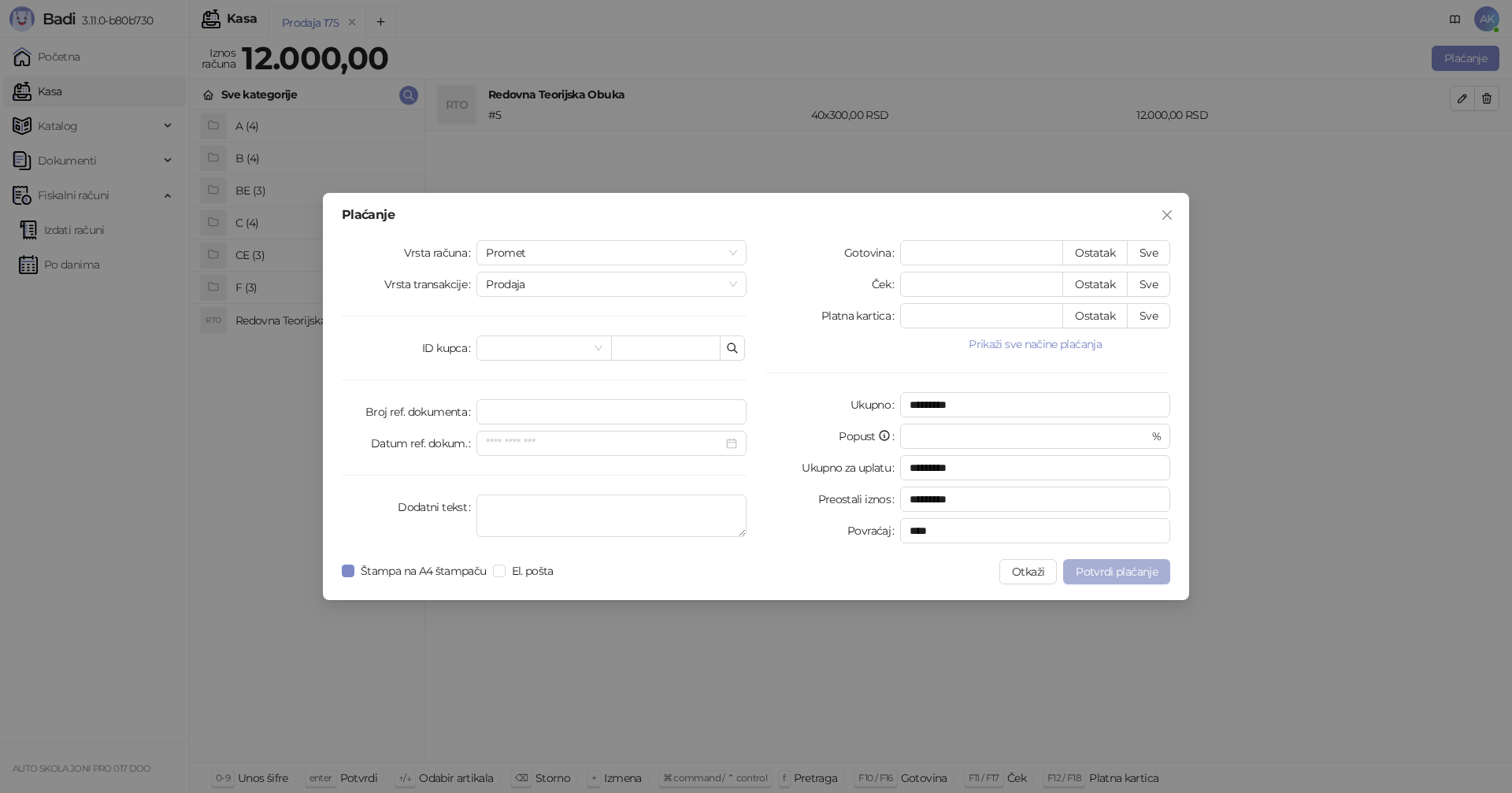
click at [1130, 570] on span "Potvrdi plaćanje" at bounding box center [1116, 572] width 82 height 14
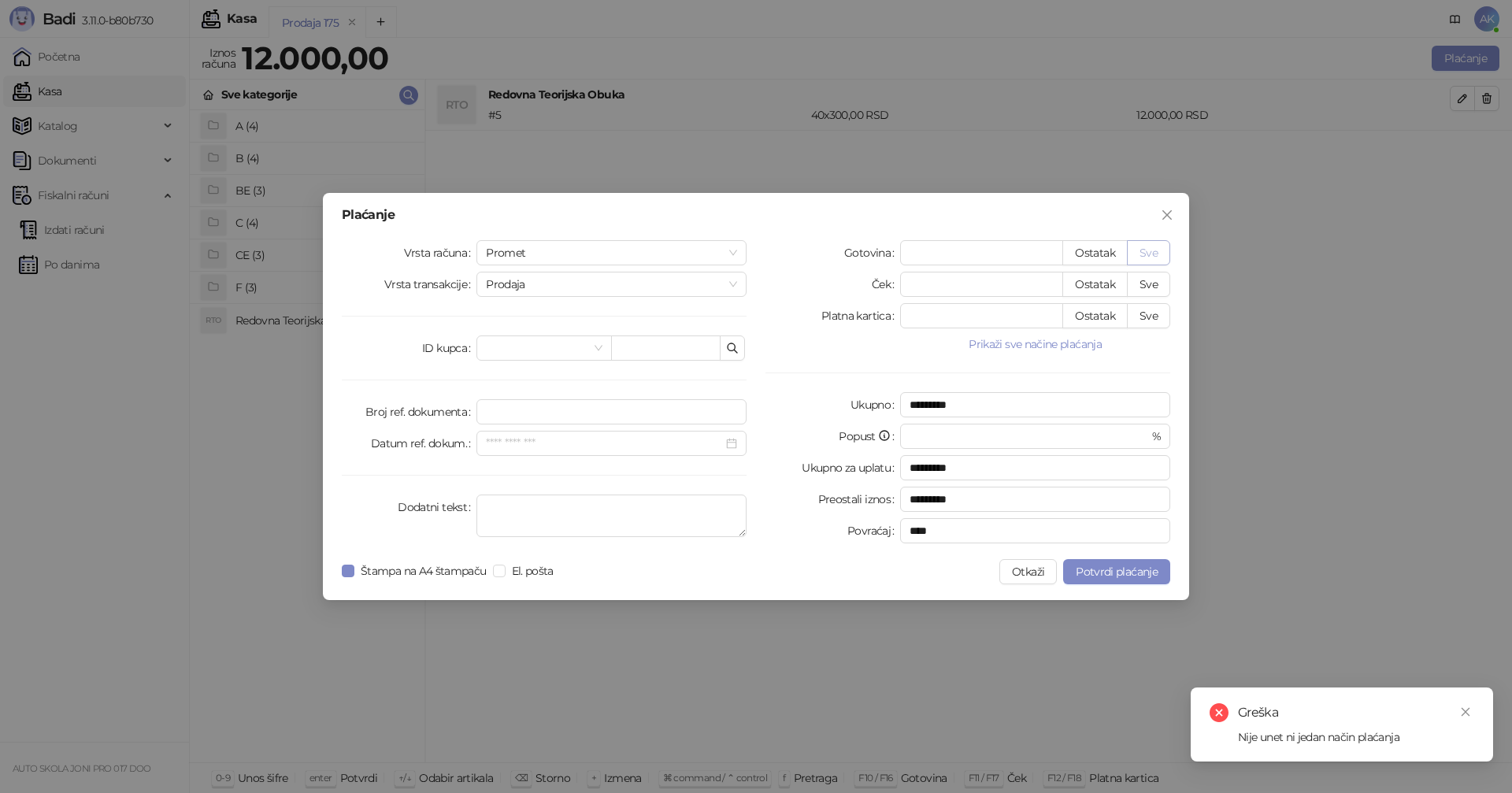
click at [1142, 253] on button "Sve" at bounding box center [1148, 252] width 43 height 25
type input "*****"
type input "****"
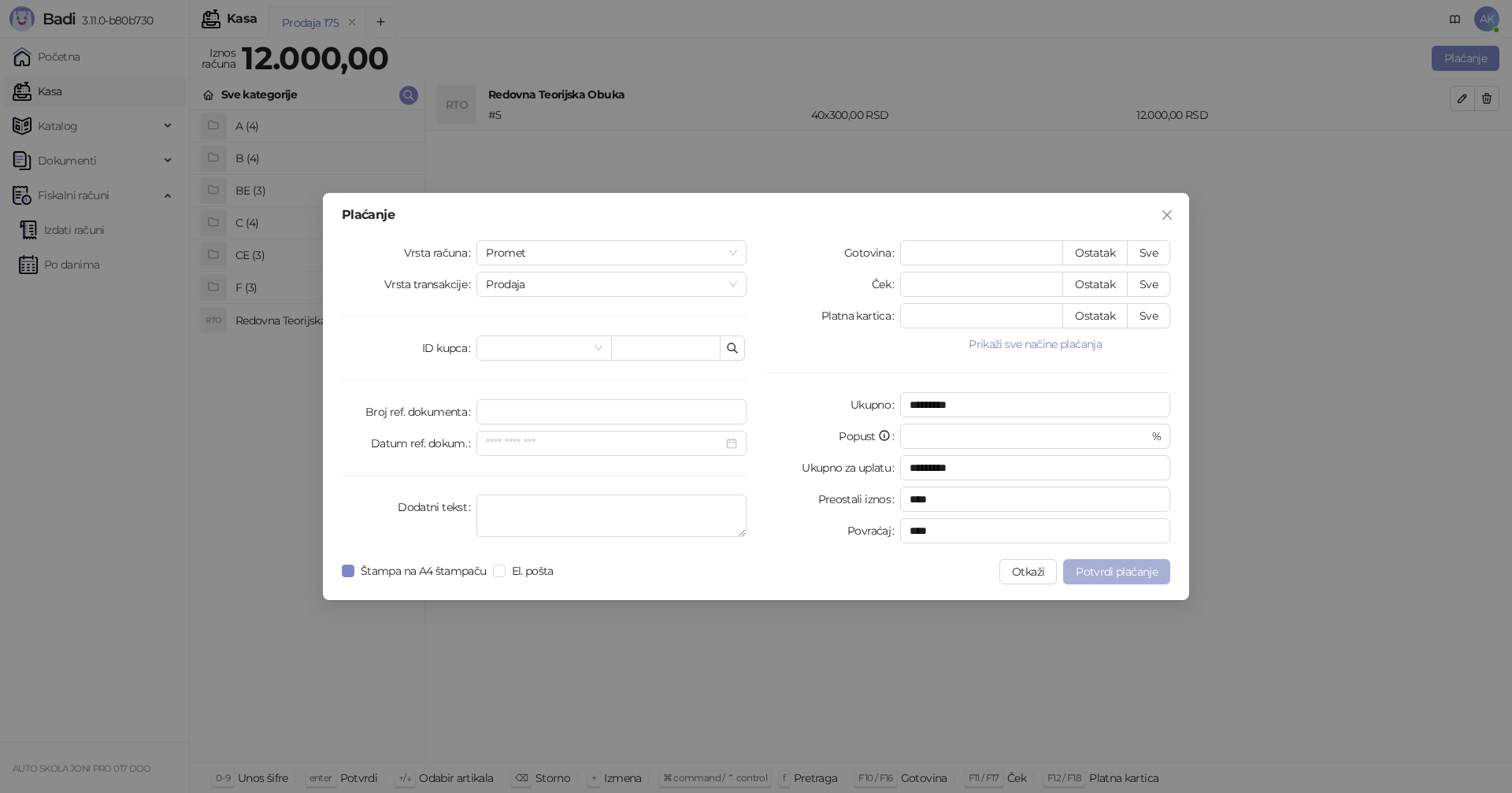
click at [1110, 572] on span "Potvrdi plaćanje" at bounding box center [1116, 572] width 82 height 14
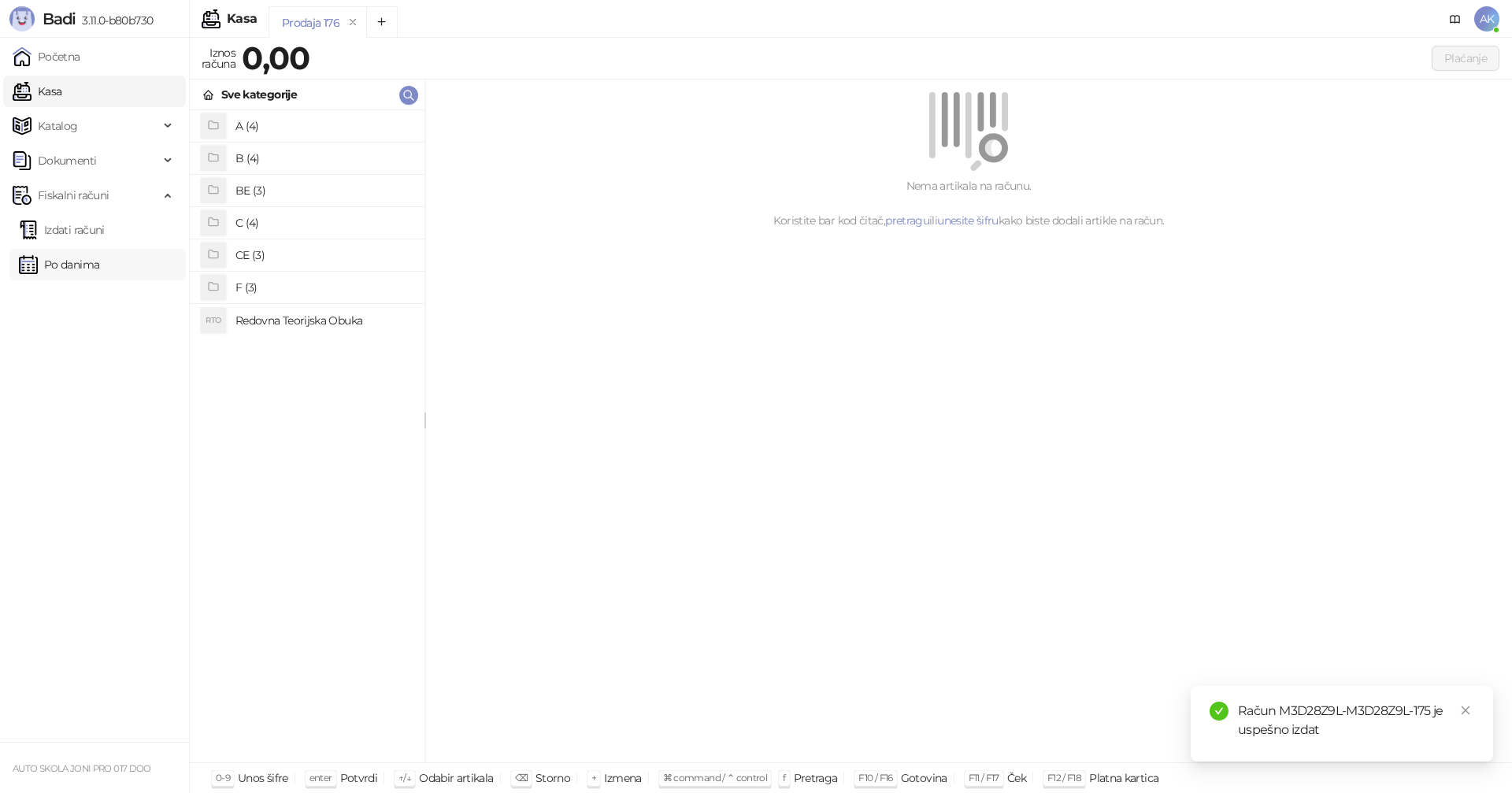
click at [82, 268] on link "Po danima" at bounding box center [59, 265] width 81 height 32
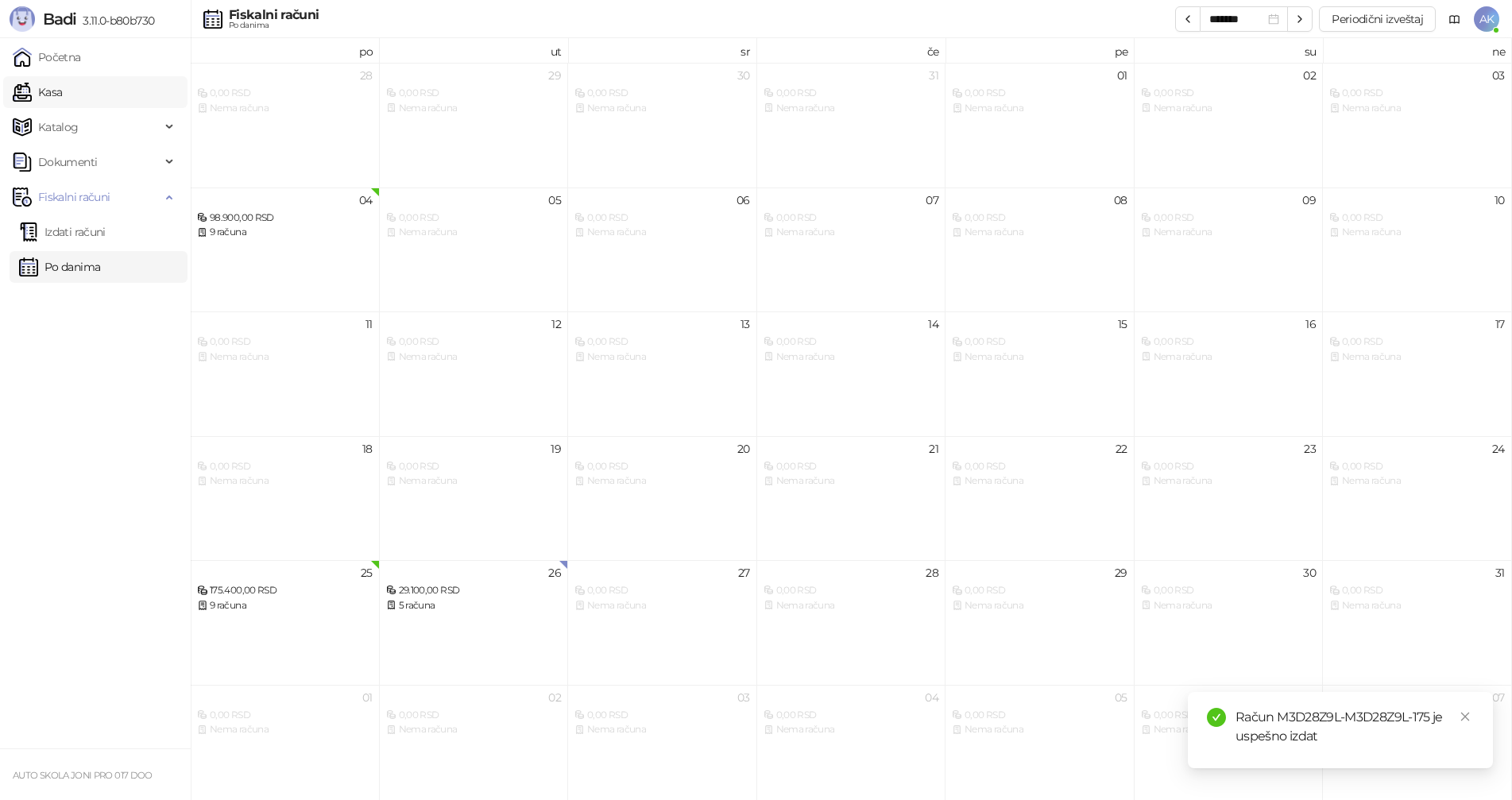
click at [62, 94] on link "Kasa" at bounding box center [37, 92] width 49 height 32
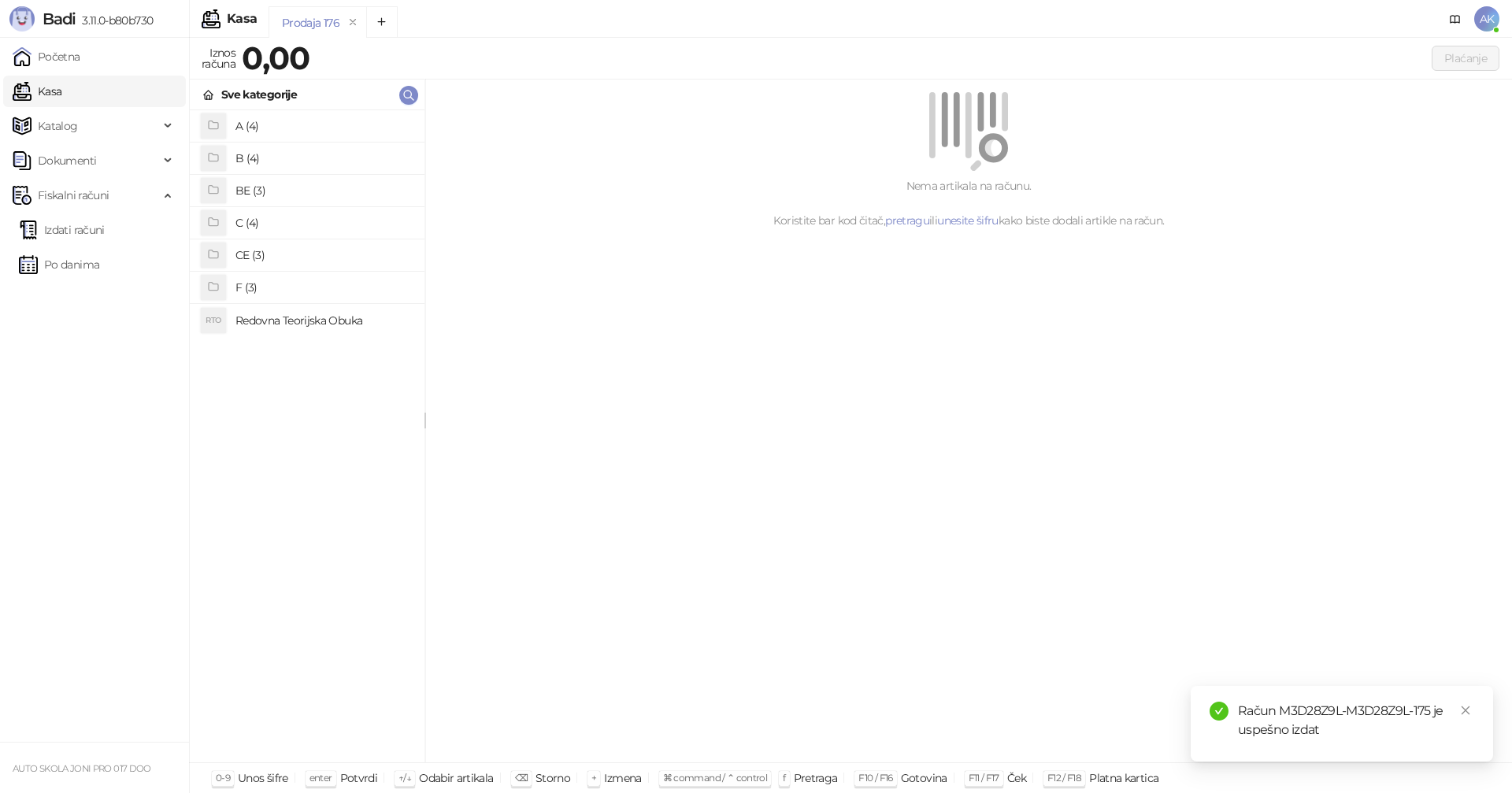
click at [256, 124] on h4 "A (4)" at bounding box center [323, 125] width 177 height 25
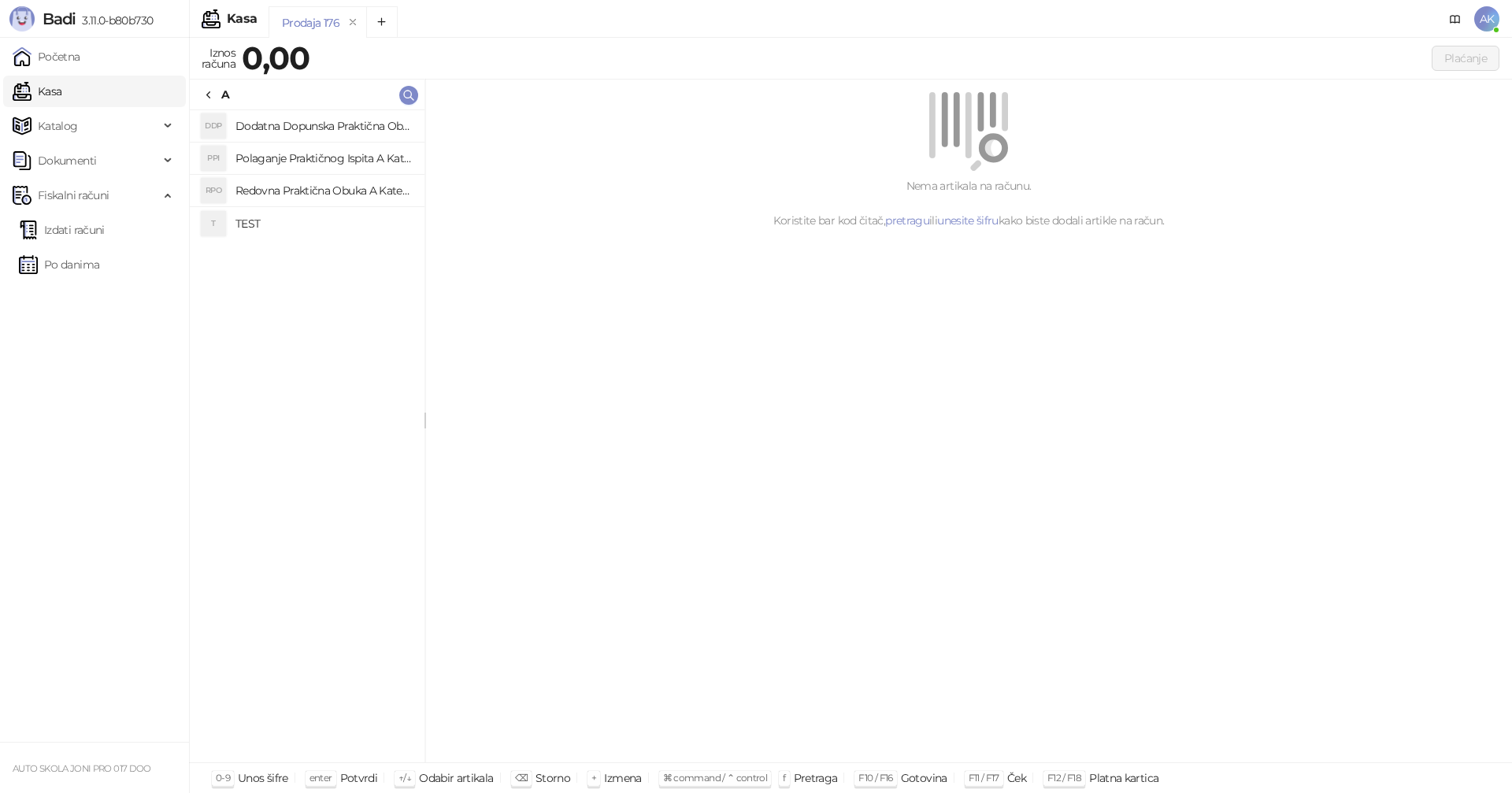
click at [316, 194] on h4 "Redovna Praktična Obuka A Kategorije" at bounding box center [323, 191] width 177 height 25
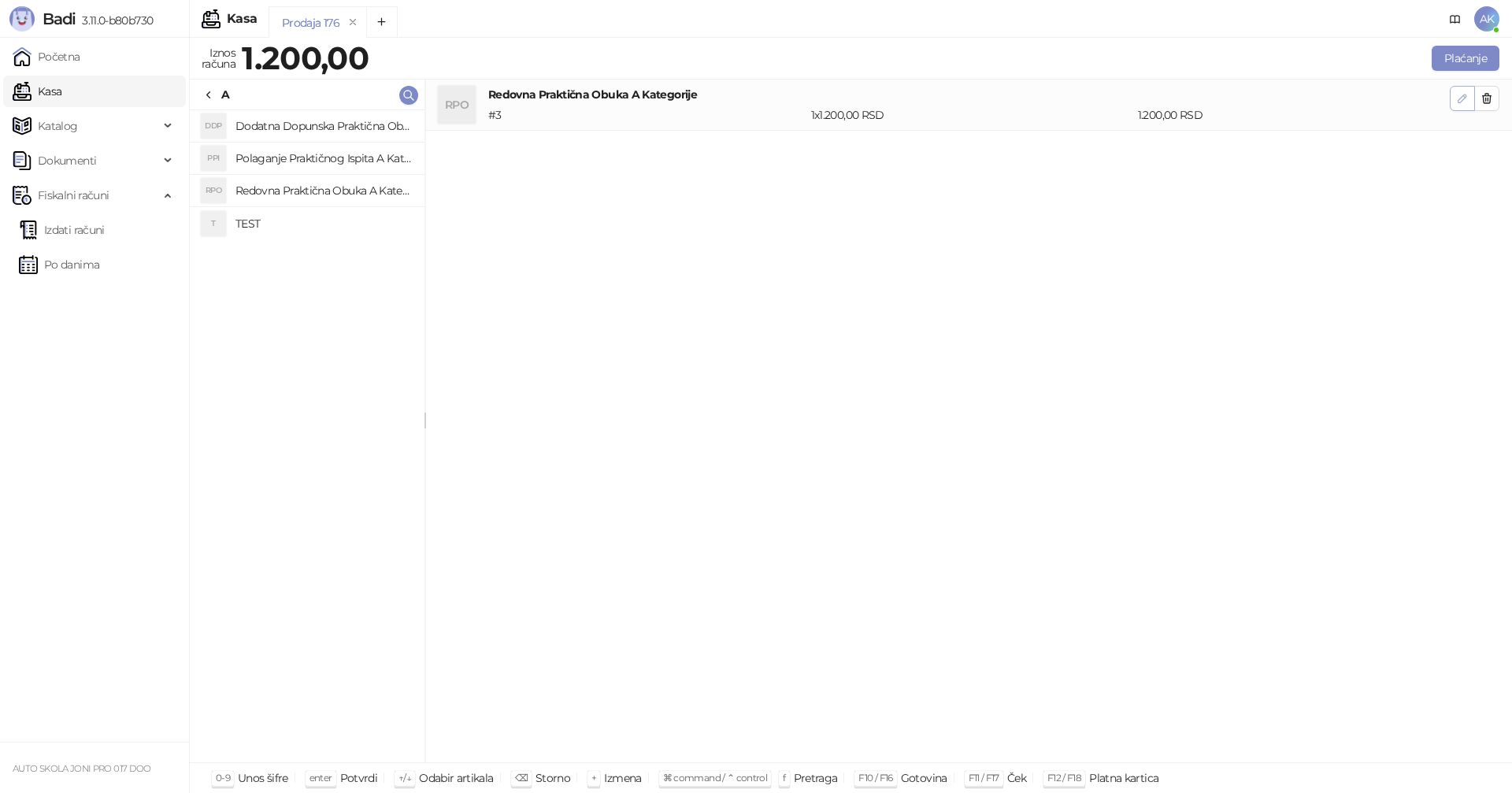
click at [1459, 97] on icon "button" at bounding box center [1462, 98] width 12 height 12
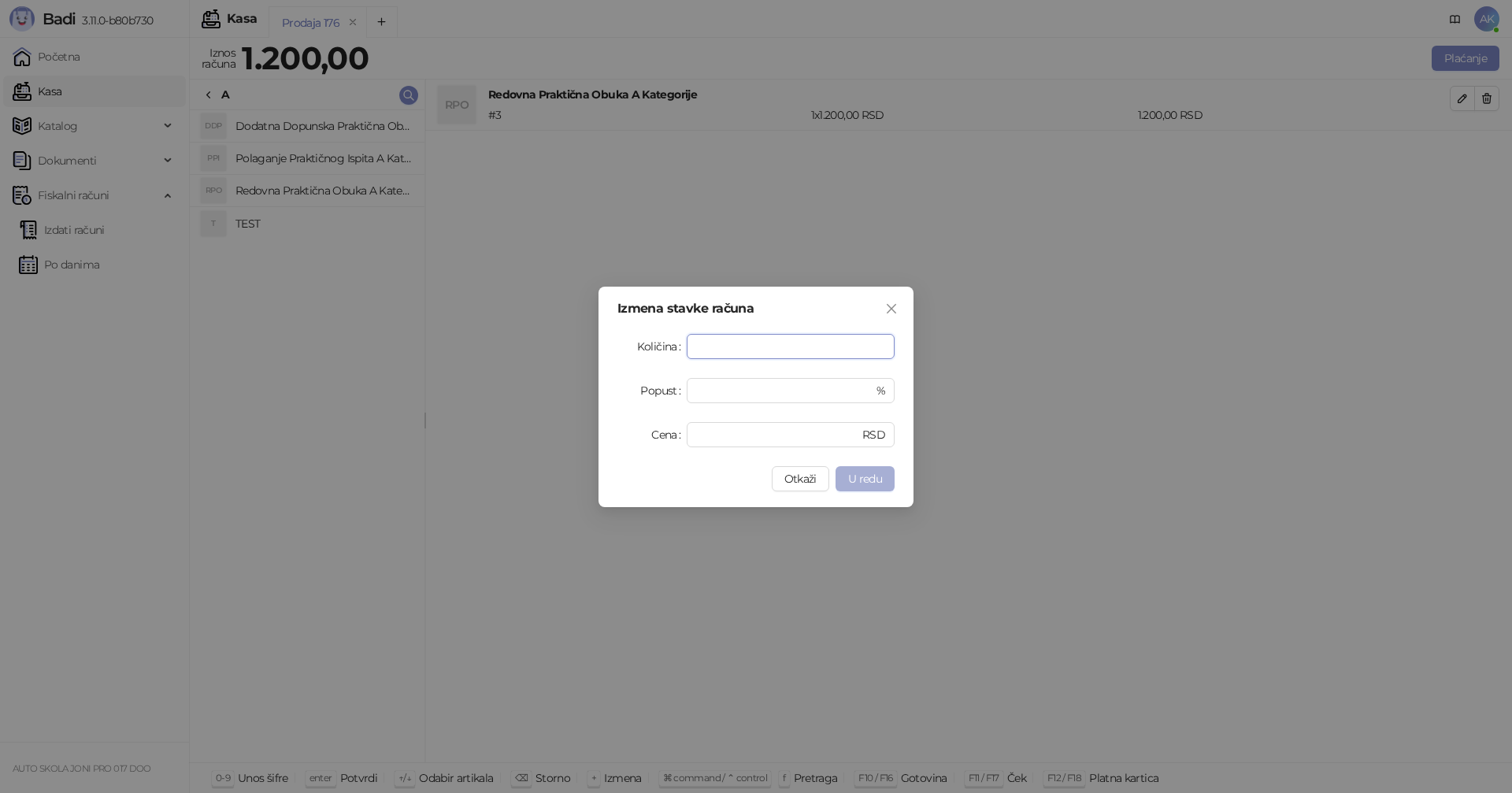
type input "**"
click at [853, 478] on span "U redu" at bounding box center [866, 478] width 34 height 14
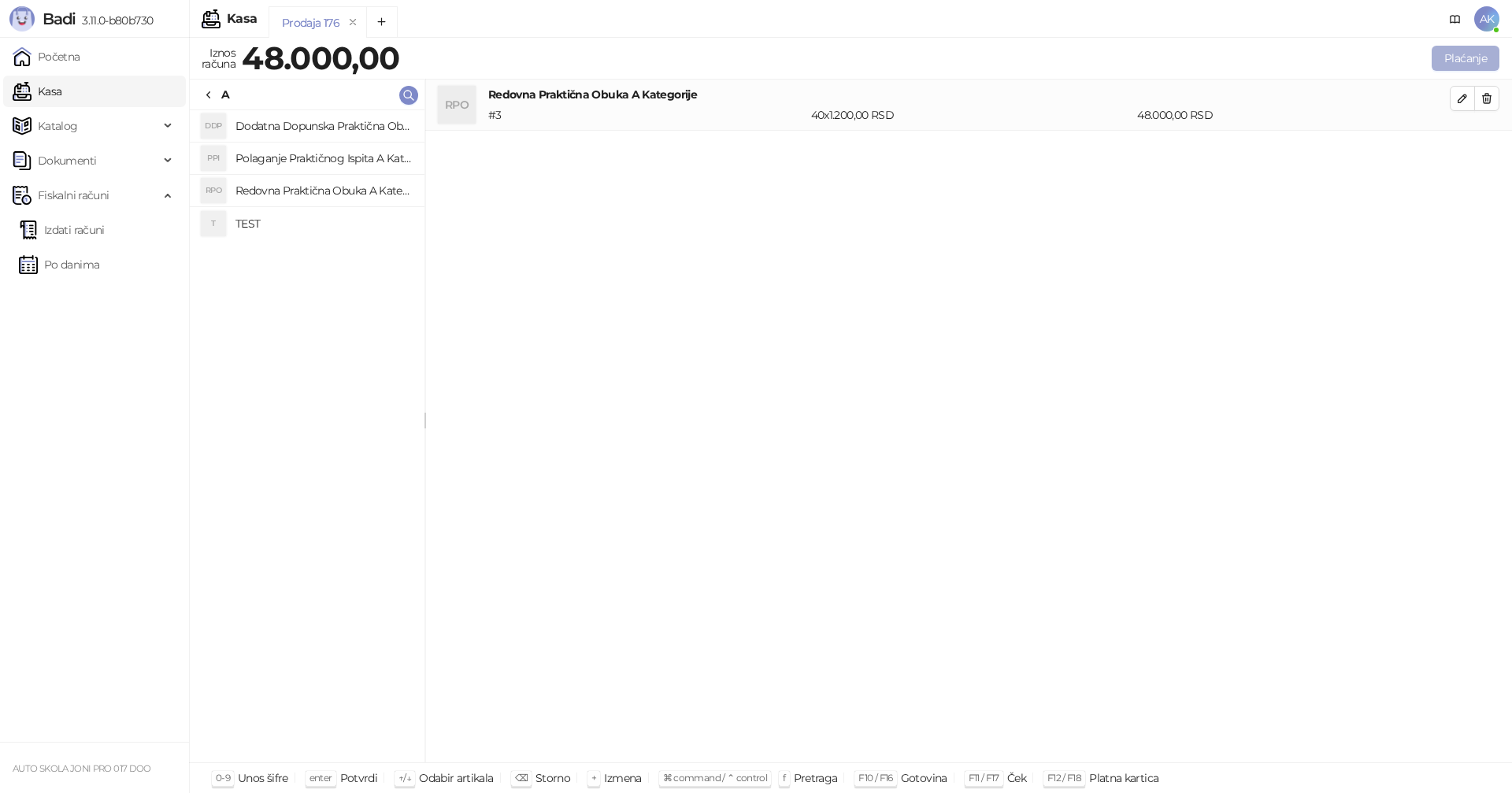
click at [1463, 55] on button "Plaćanje" at bounding box center [1466, 58] width 68 height 25
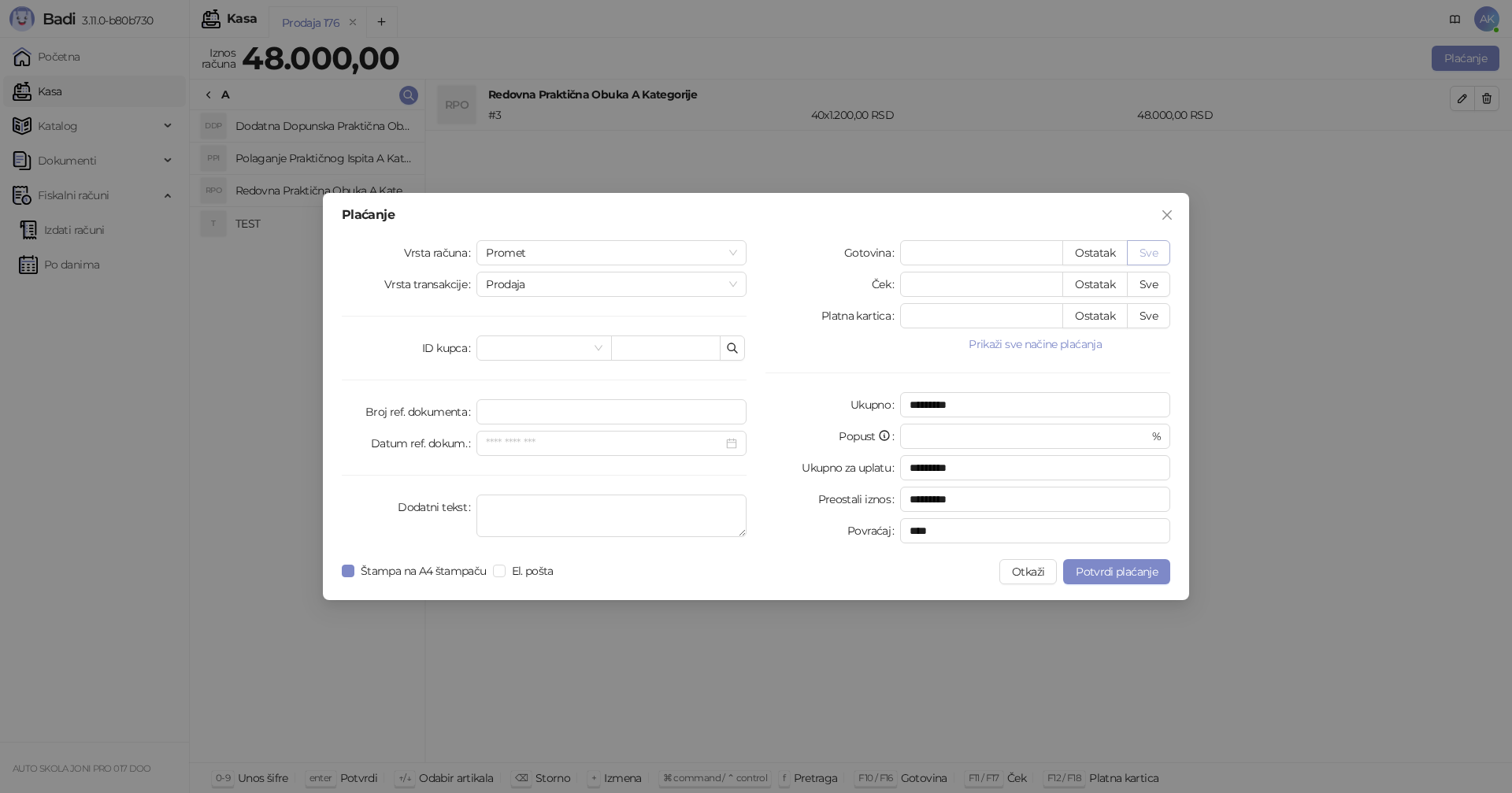
click at [1152, 249] on button "Sve" at bounding box center [1148, 252] width 43 height 25
type input "*****"
type input "****"
click at [1127, 567] on span "Potvrdi plaćanje" at bounding box center [1116, 572] width 82 height 14
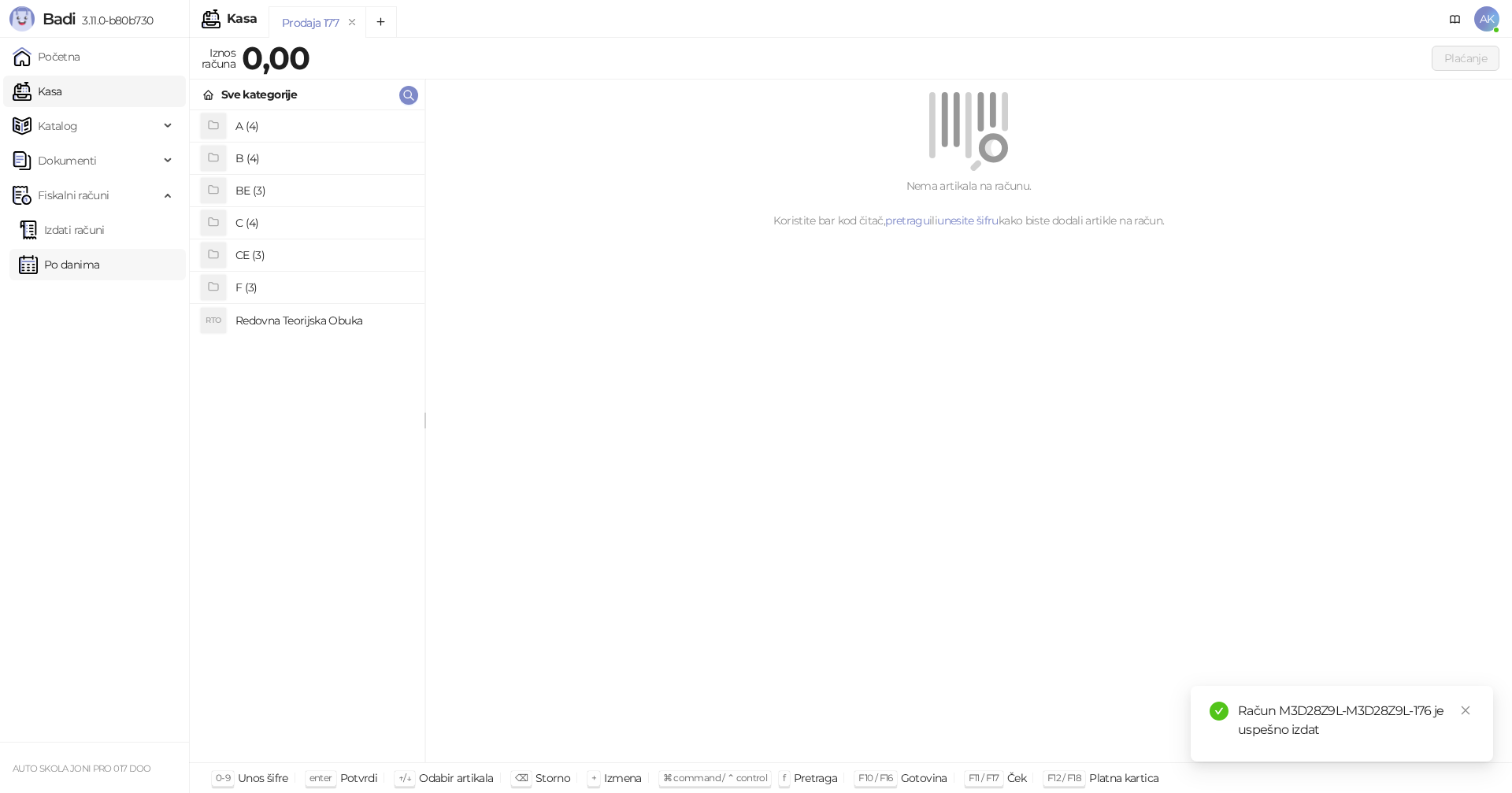
click at [71, 266] on link "Po danima" at bounding box center [59, 265] width 81 height 32
